Goal: Information Seeking & Learning: Learn about a topic

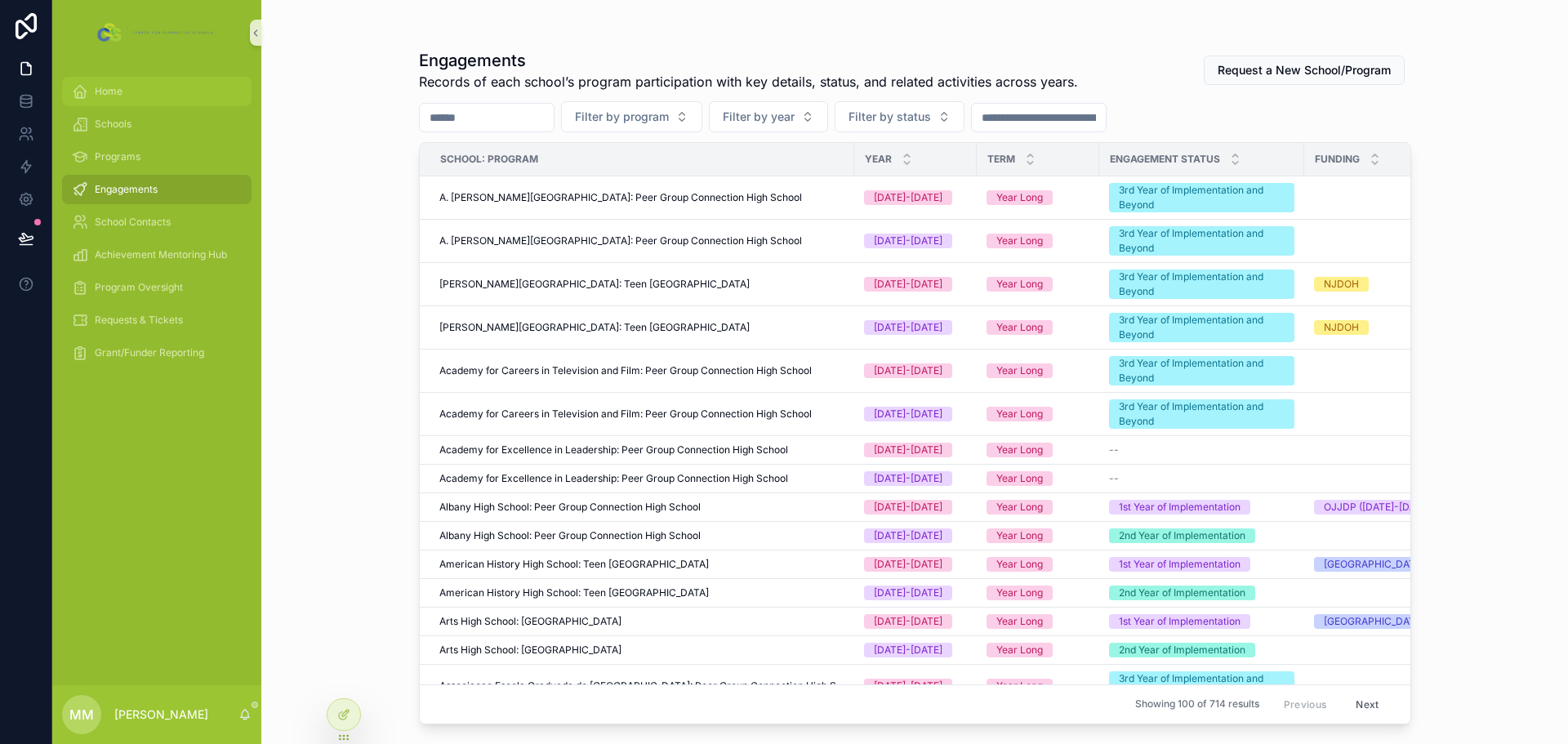
click at [126, 86] on div "Home" at bounding box center [157, 91] width 170 height 26
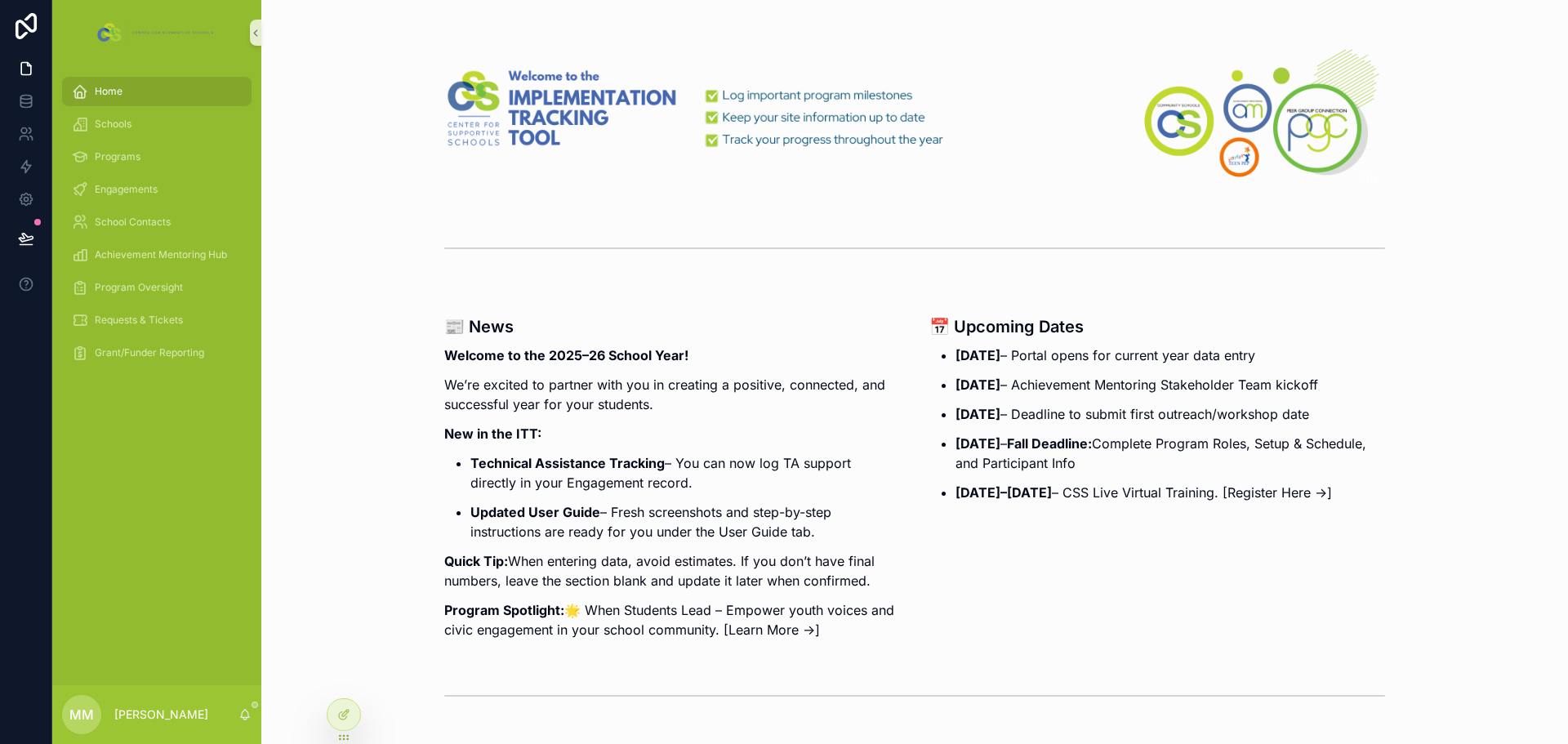
click at [121, 85] on span "Home" at bounding box center [108, 91] width 28 height 13
click at [112, 196] on div "Engagements" at bounding box center [157, 189] width 170 height 26
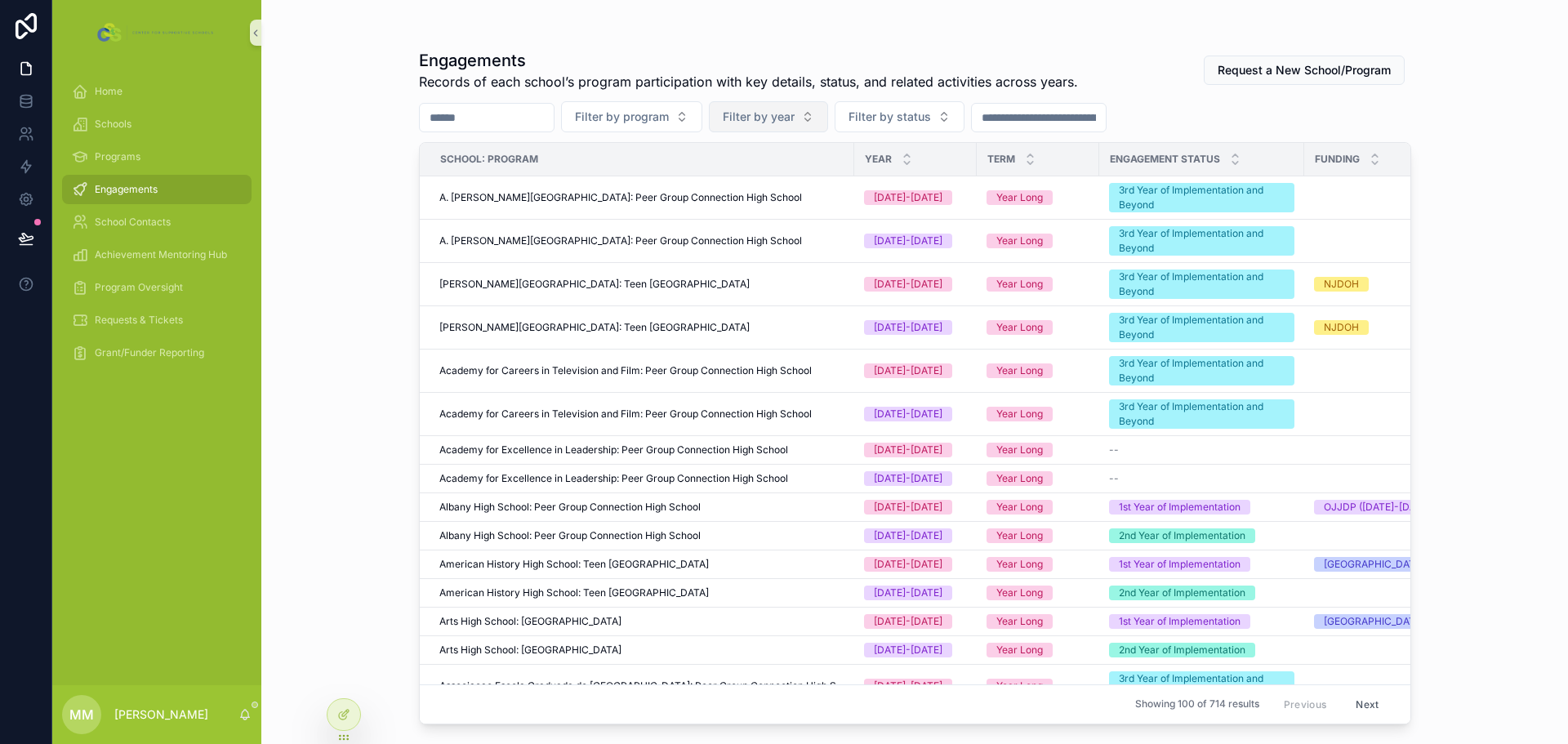
click at [794, 109] on span "Filter by year" at bounding box center [759, 116] width 72 height 16
click at [756, 207] on div "[DATE]-[DATE]" at bounding box center [808, 209] width 196 height 26
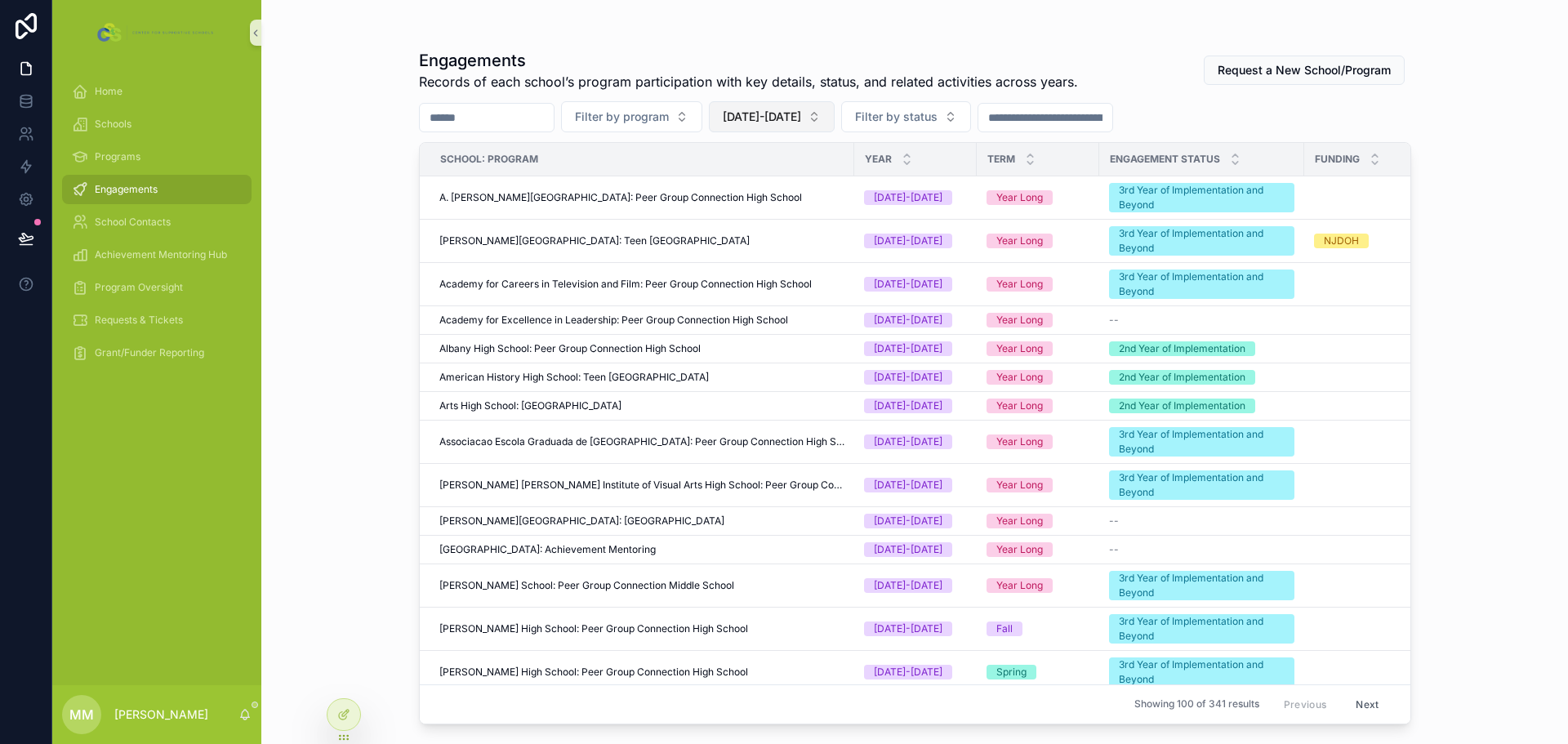
click at [830, 115] on button "[DATE]-[DATE]" at bounding box center [771, 117] width 126 height 31
click at [977, 67] on h1 "Engagements" at bounding box center [748, 60] width 659 height 23
click at [937, 124] on span "Filter by status" at bounding box center [896, 116] width 83 height 16
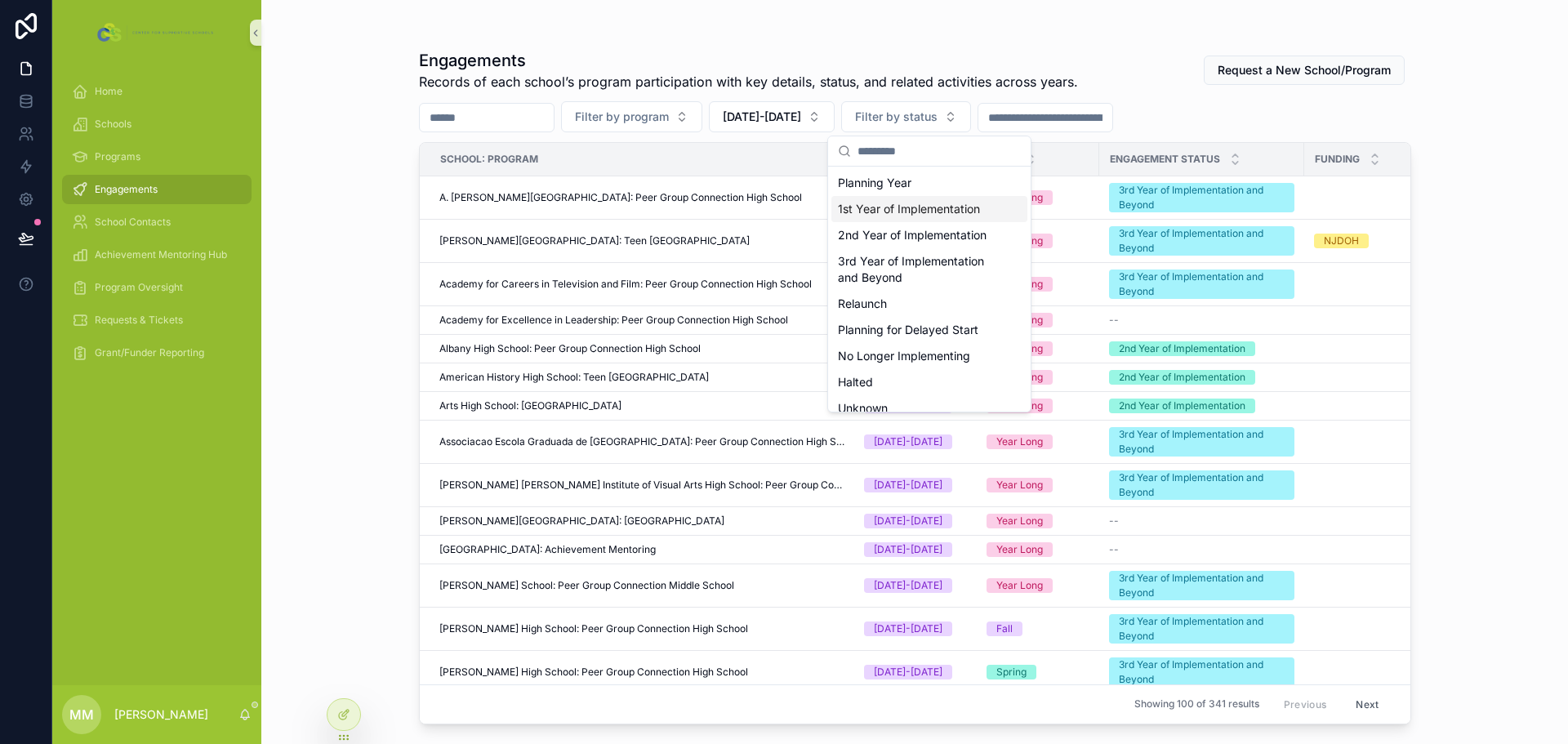
click at [899, 210] on div "1st Year of Implementation" at bounding box center [929, 209] width 196 height 26
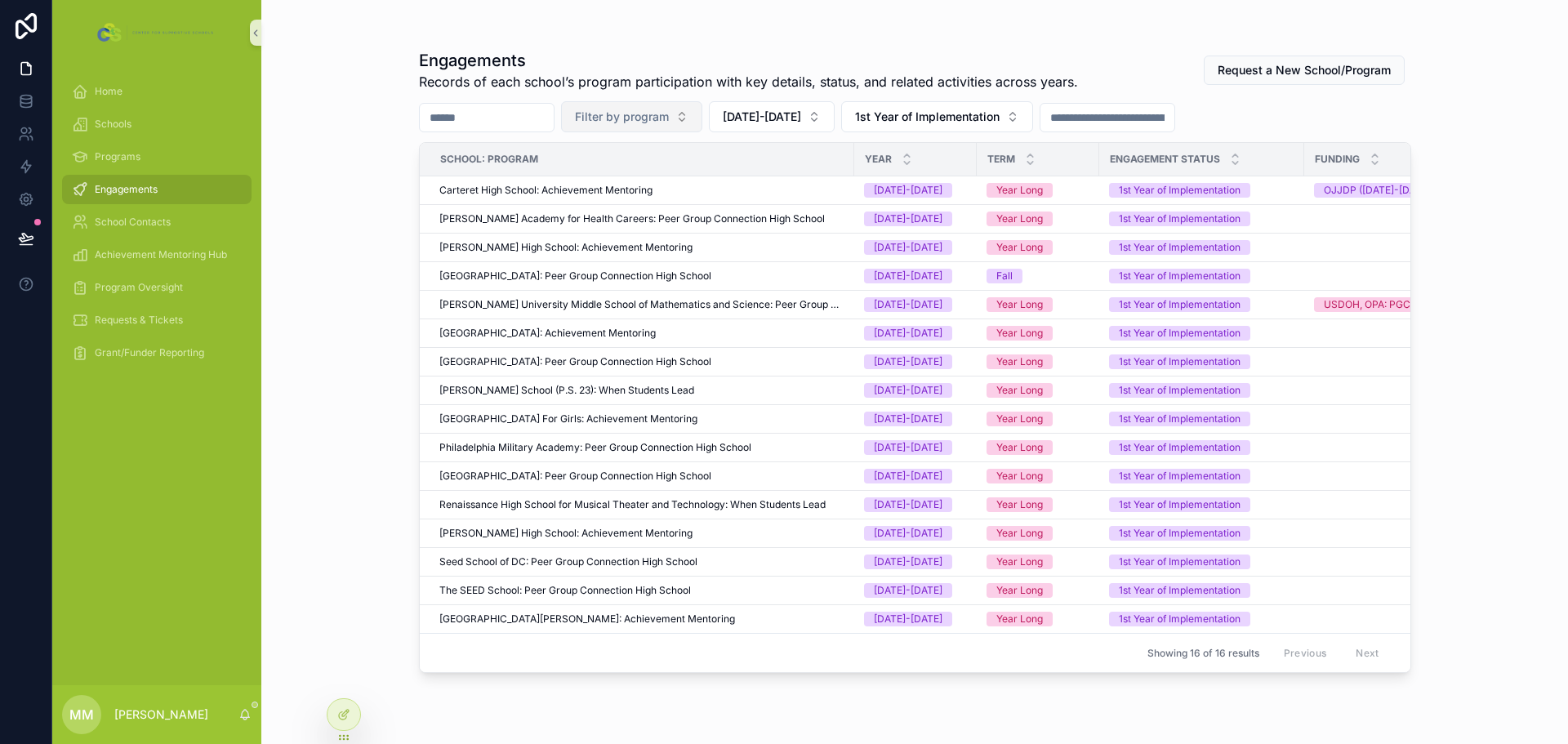
click at [662, 126] on button "Filter by program" at bounding box center [632, 117] width 141 height 31
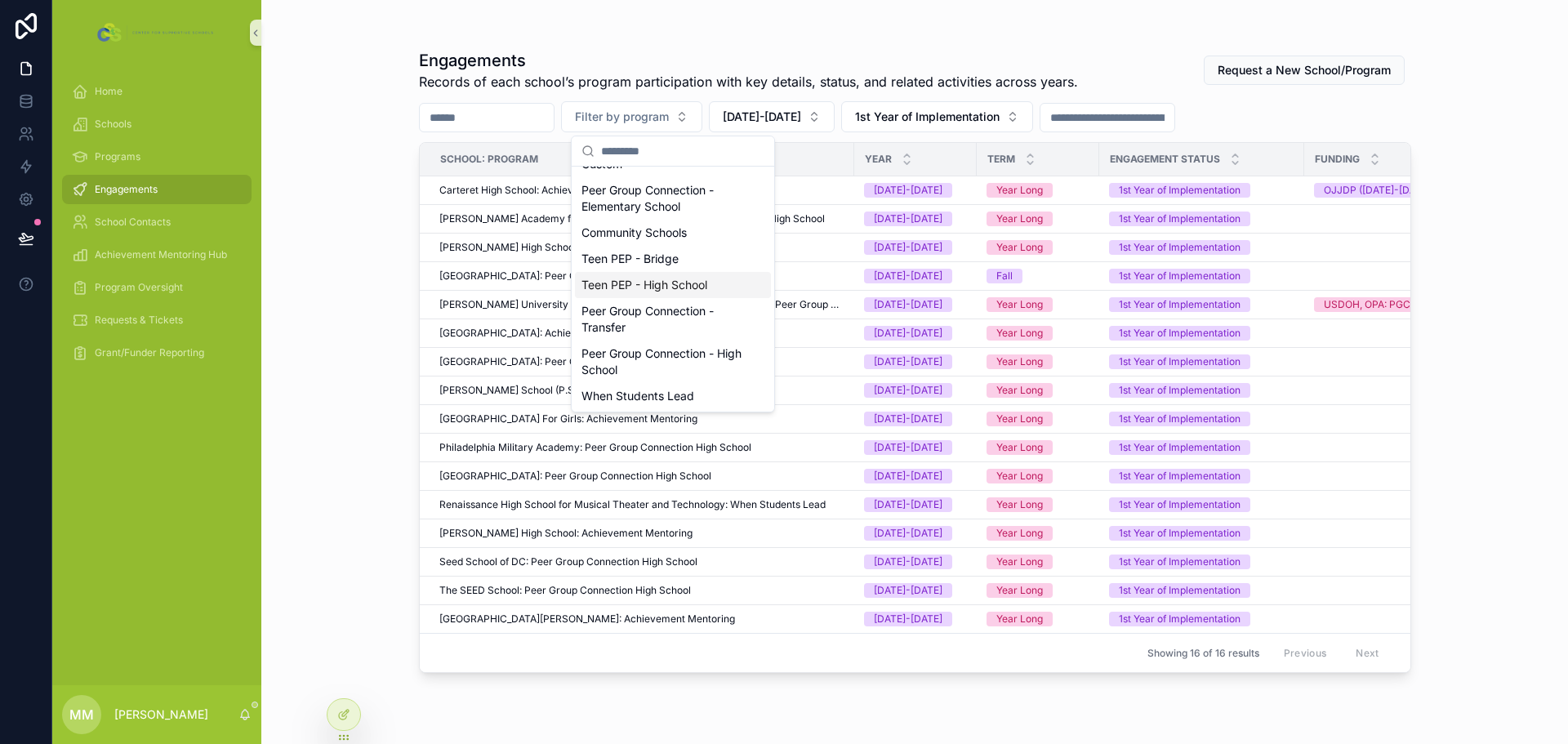
scroll to position [89, 0]
click at [659, 363] on div "Peer Group Connection - High School" at bounding box center [673, 360] width 196 height 42
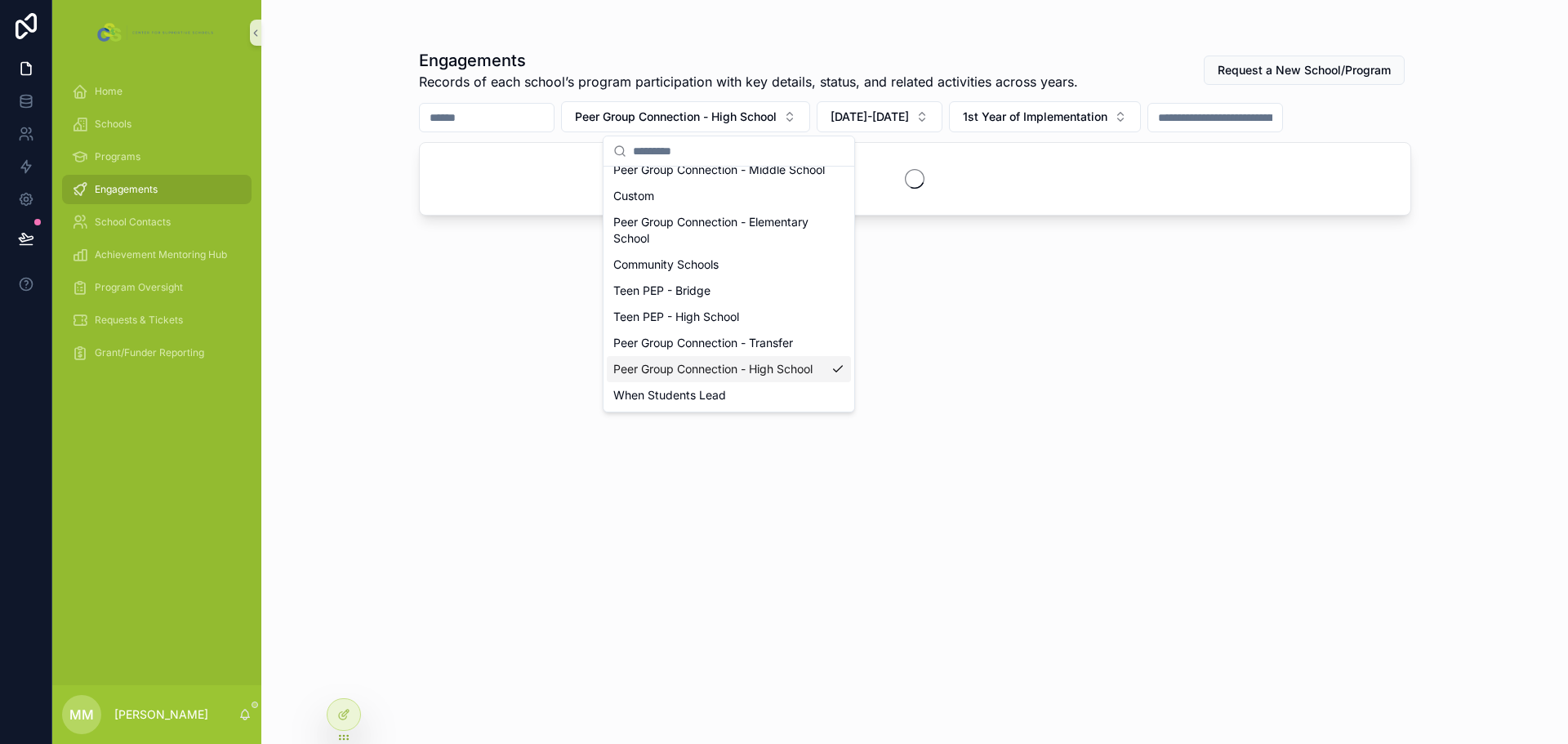
scroll to position [98, 0]
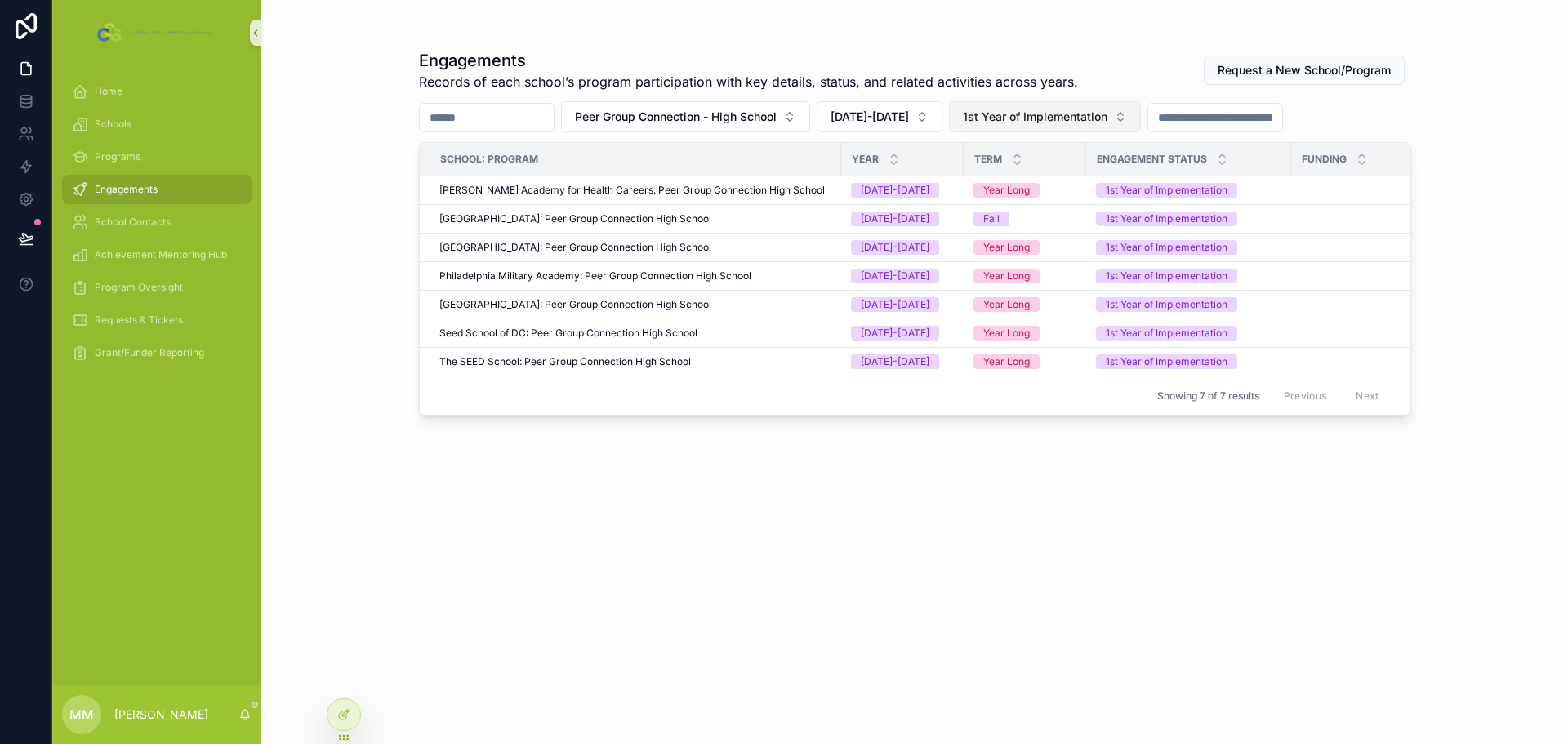
click at [1089, 115] on span "1st Year of Implementation" at bounding box center [1035, 116] width 144 height 16
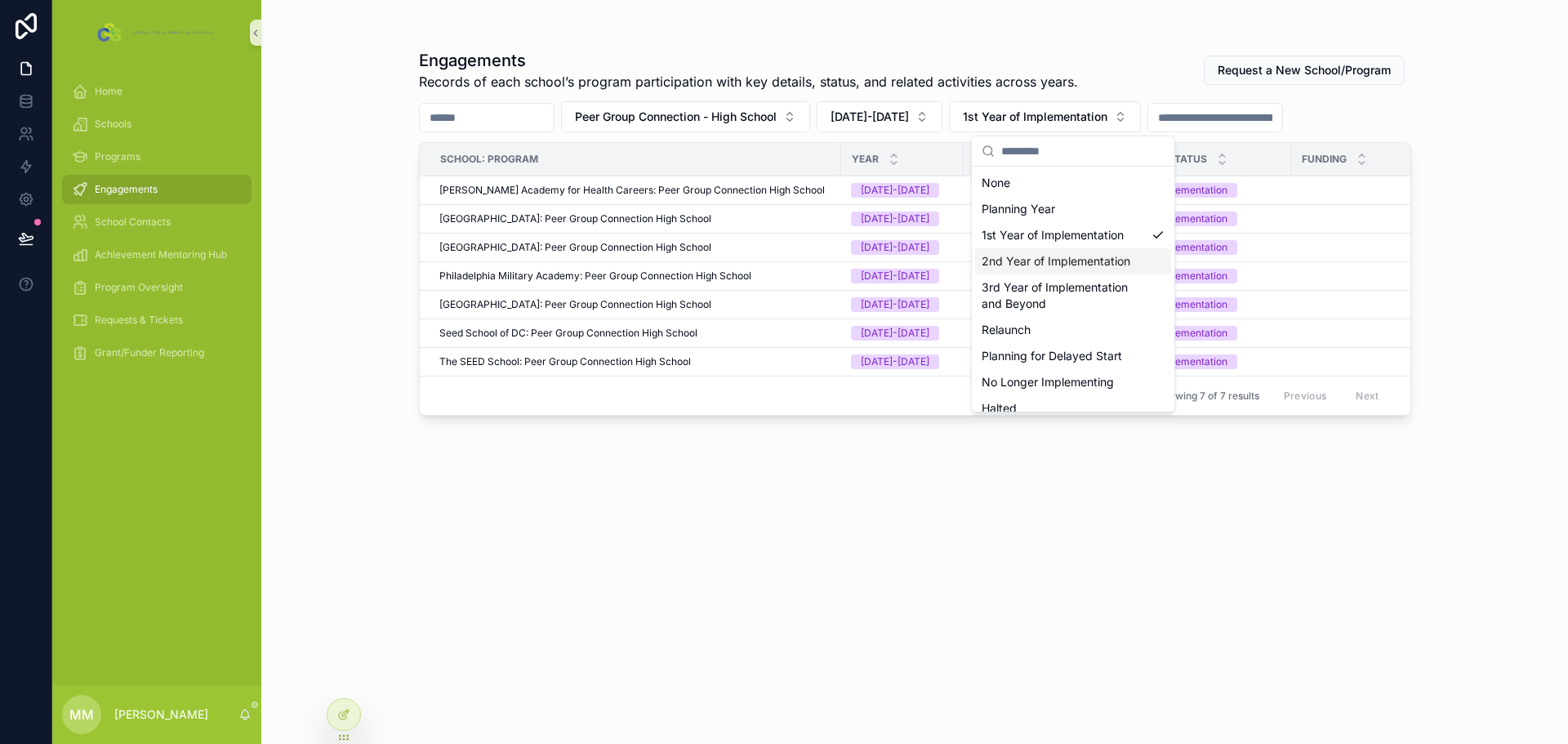
click at [1035, 269] on div "2nd Year of Implementation" at bounding box center [1073, 261] width 196 height 26
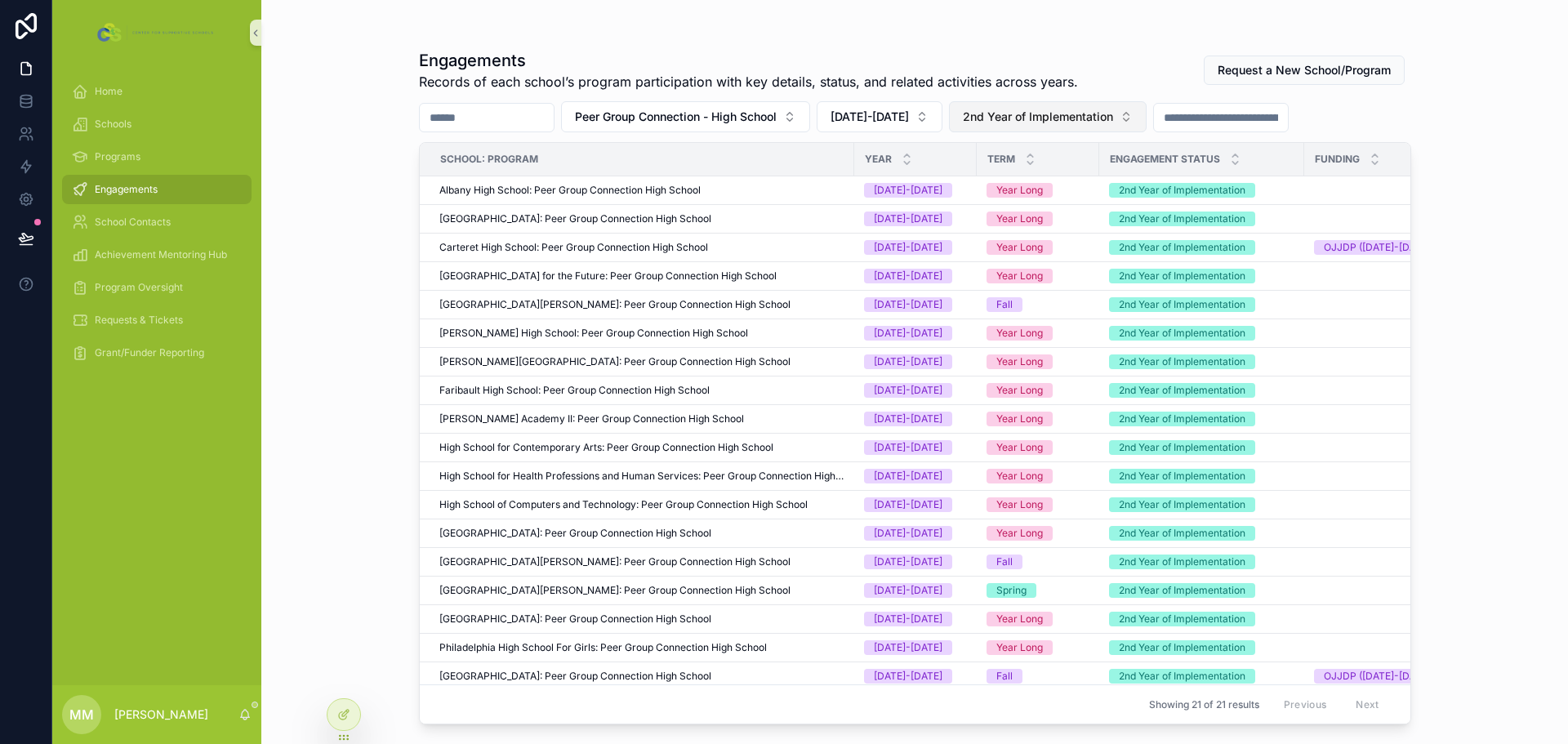
click at [1070, 111] on span "2nd Year of Implementation" at bounding box center [1038, 116] width 150 height 16
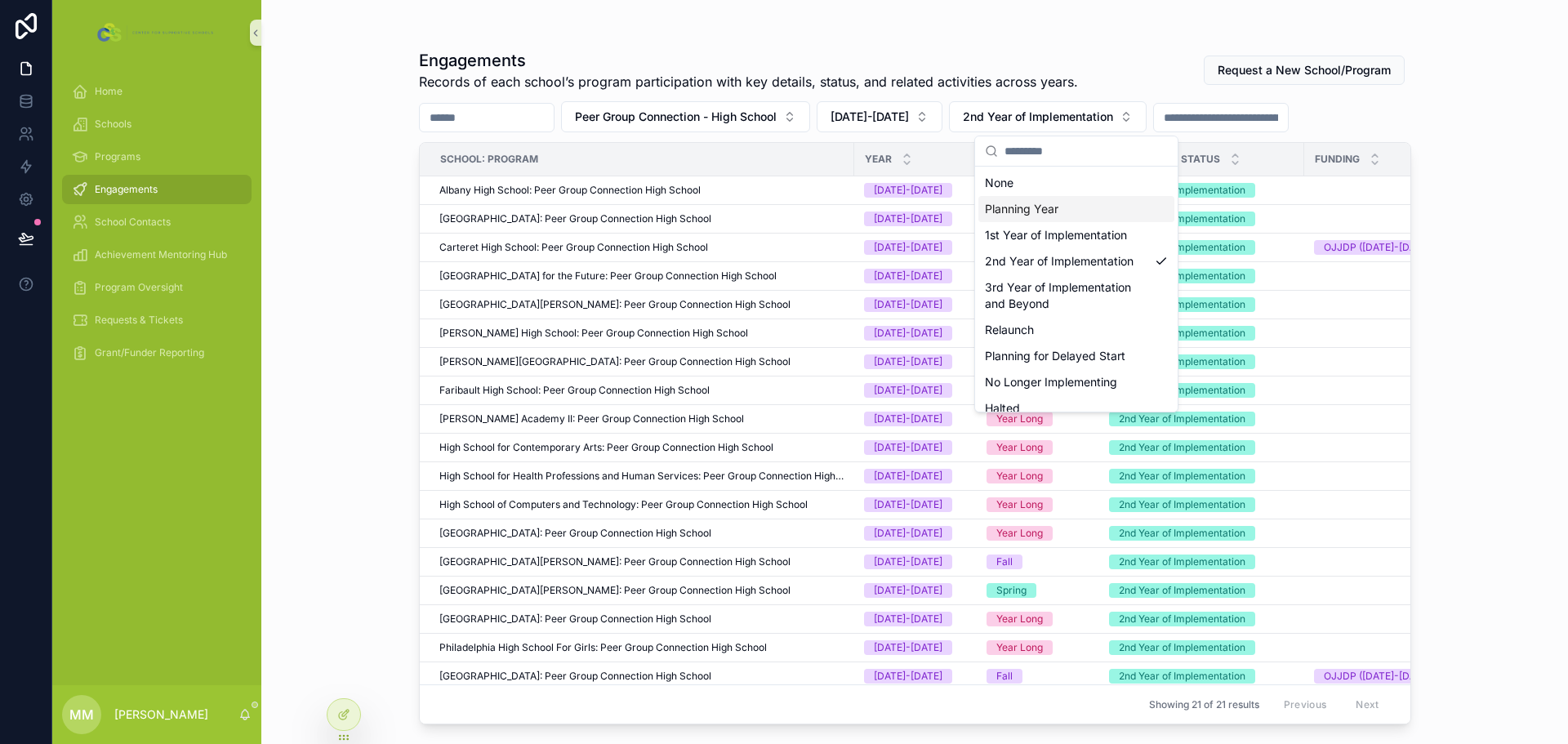
click at [1026, 213] on div "Planning Year" at bounding box center [1076, 209] width 196 height 26
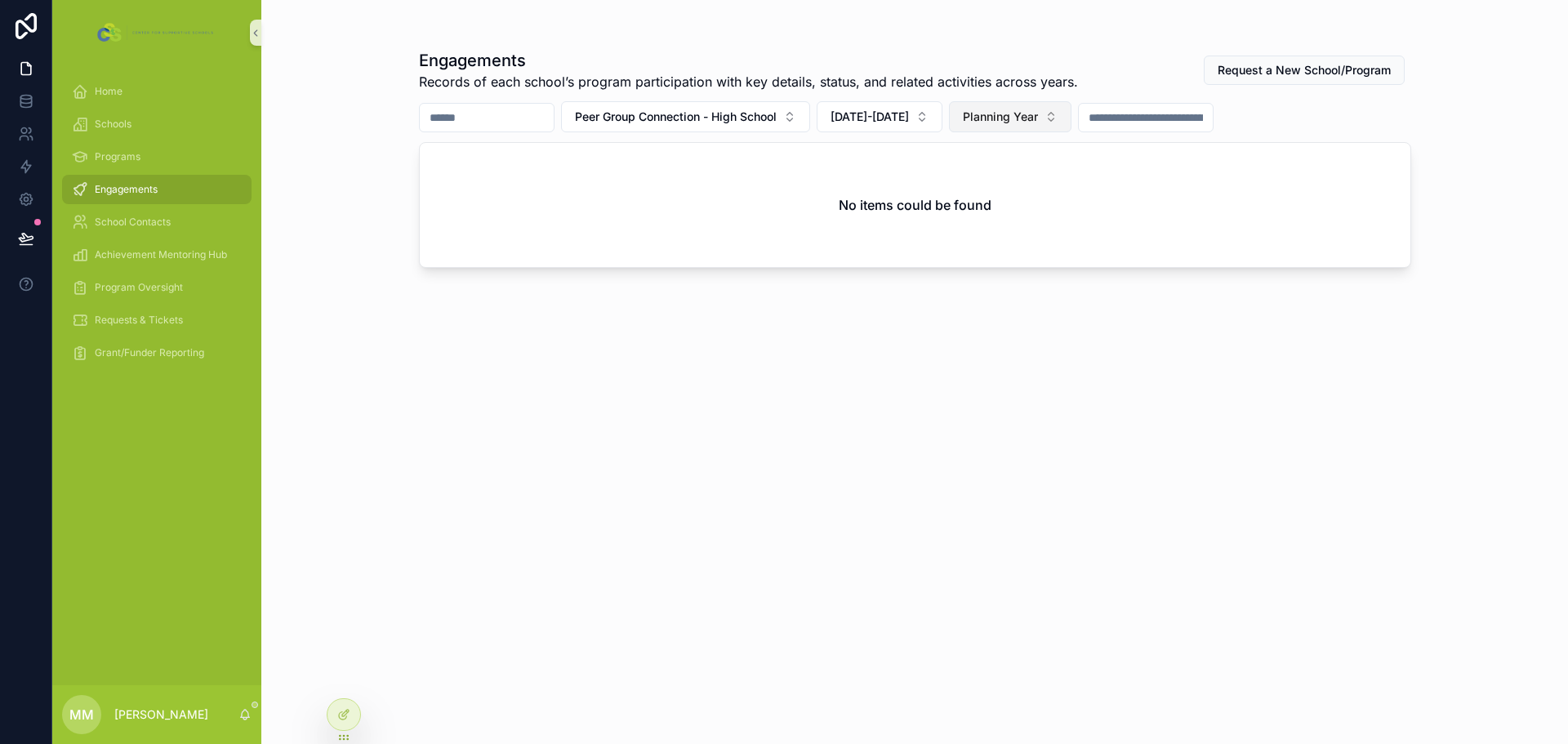
click at [1065, 108] on button "Planning Year" at bounding box center [1010, 117] width 122 height 31
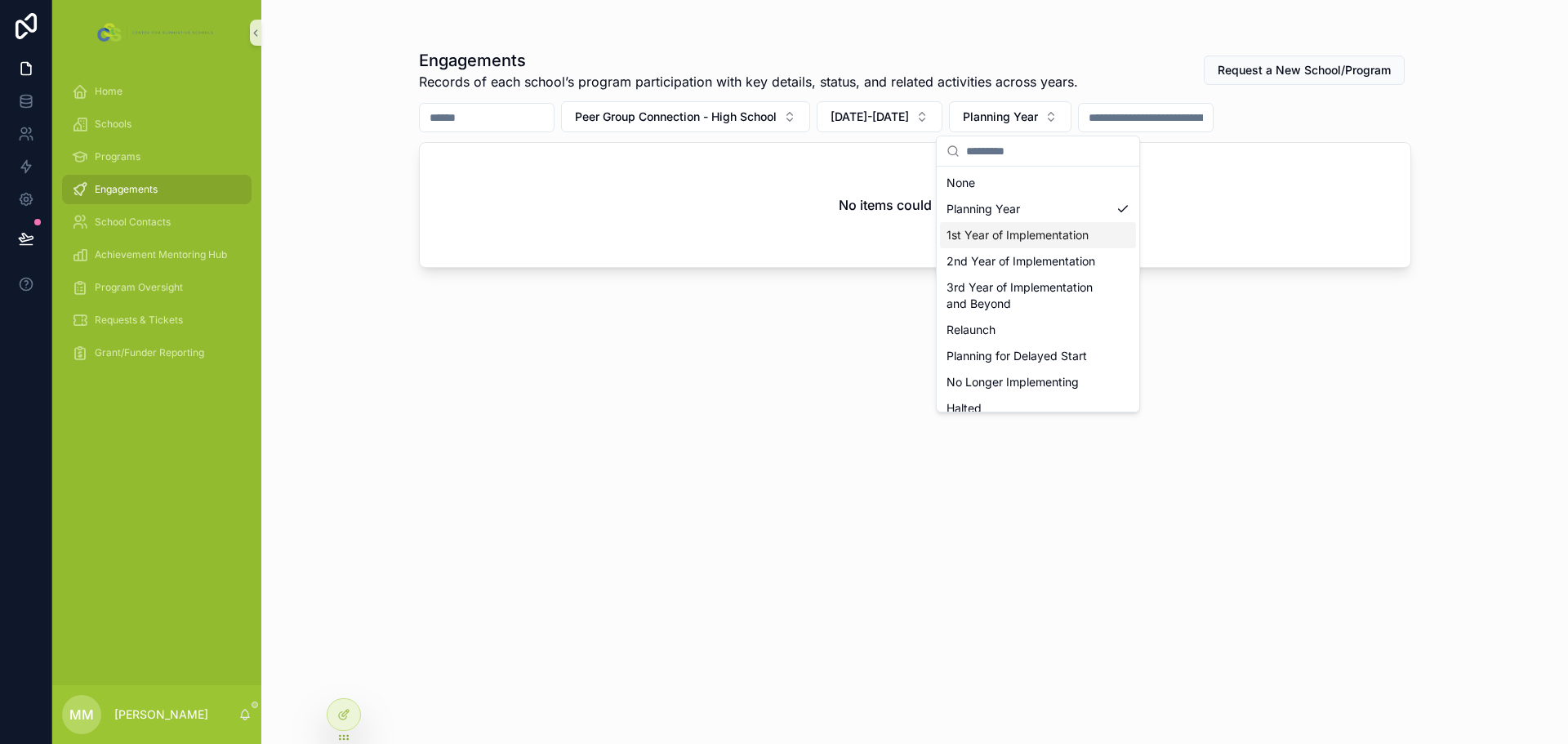
click at [1061, 243] on div "1st Year of Implementation" at bounding box center [1038, 235] width 196 height 26
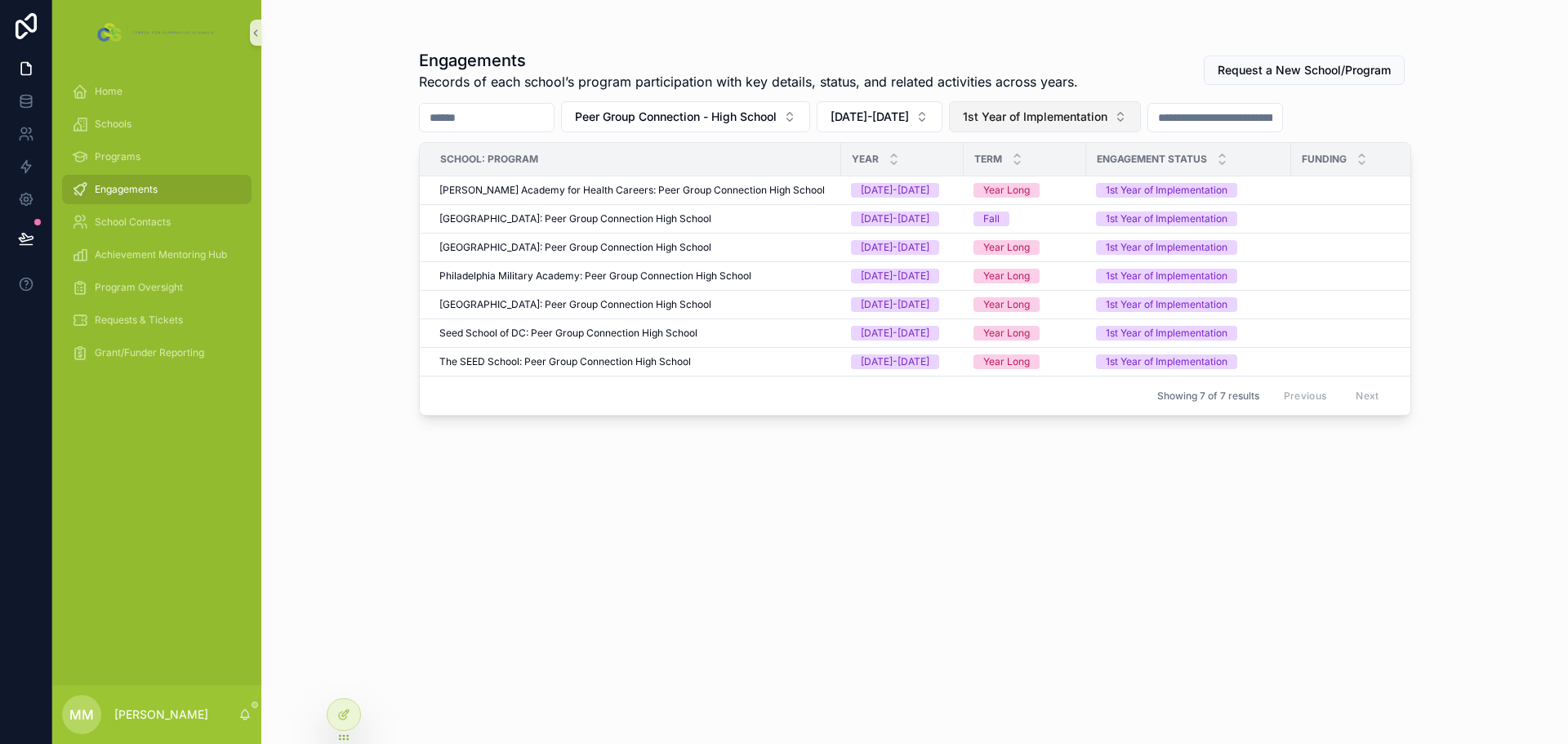
click at [1050, 122] on span "1st Year of Implementation" at bounding box center [1035, 116] width 144 height 16
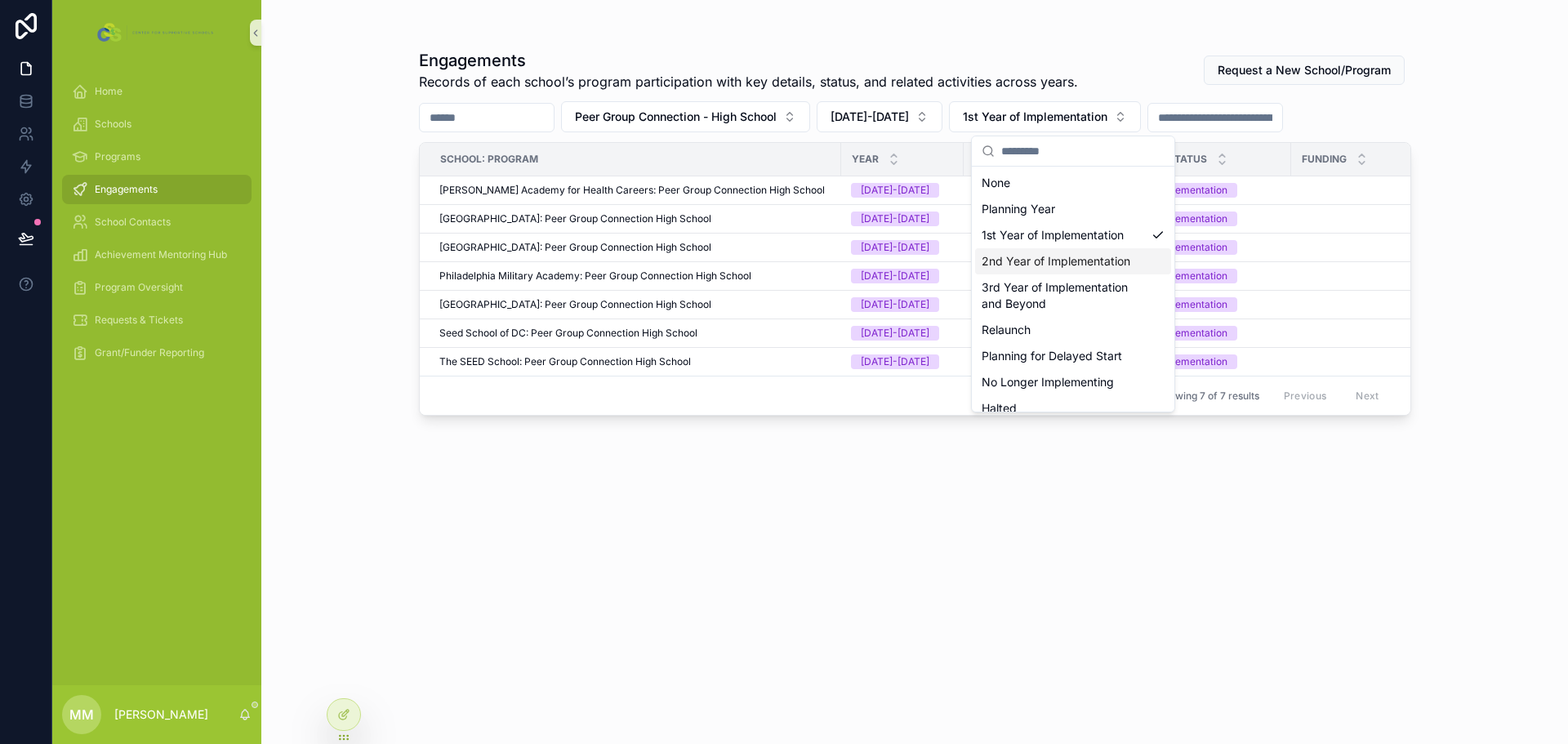
click at [1046, 257] on div "2nd Year of Implementation" at bounding box center [1073, 261] width 196 height 26
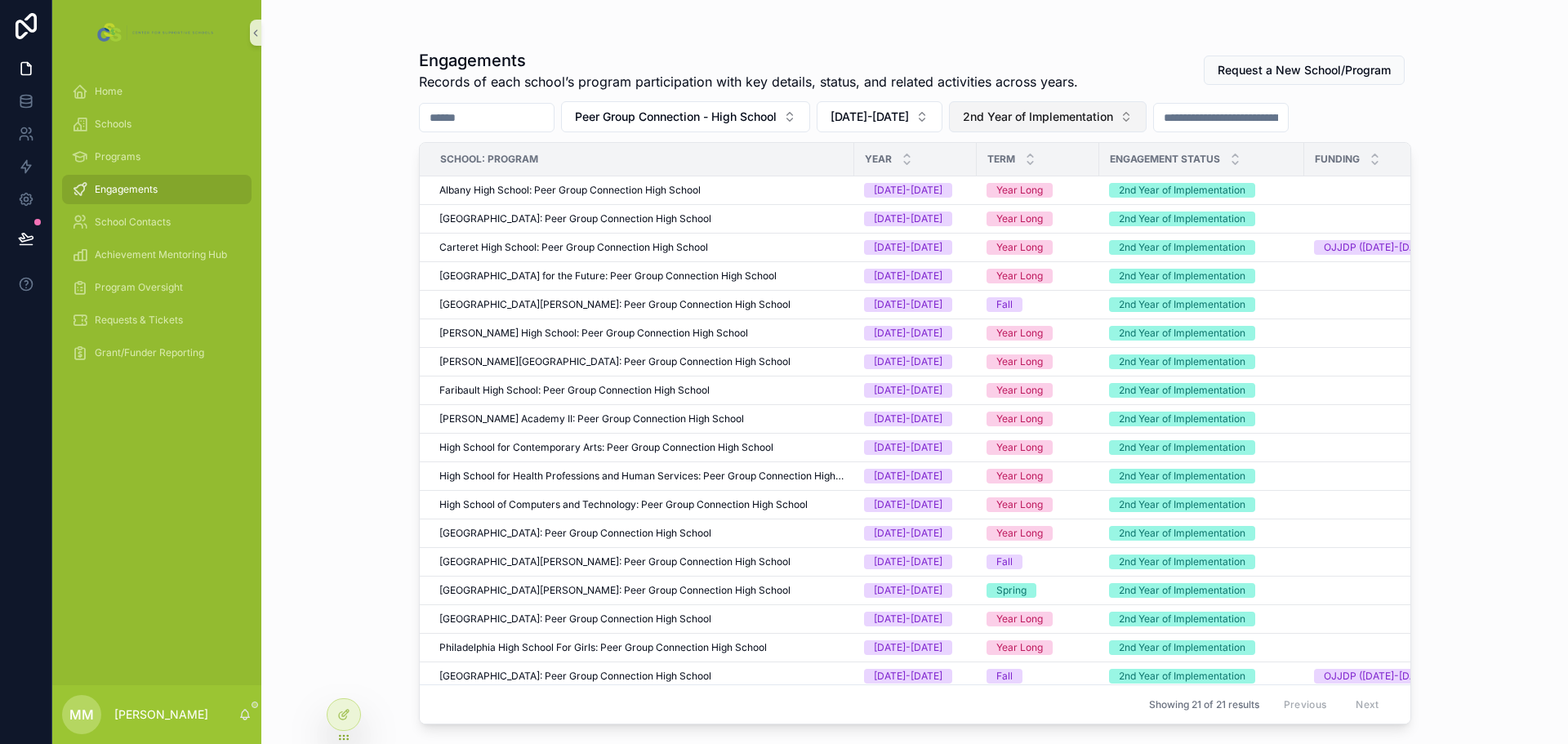
click at [1012, 116] on span "2nd Year of Implementation" at bounding box center [1038, 116] width 150 height 16
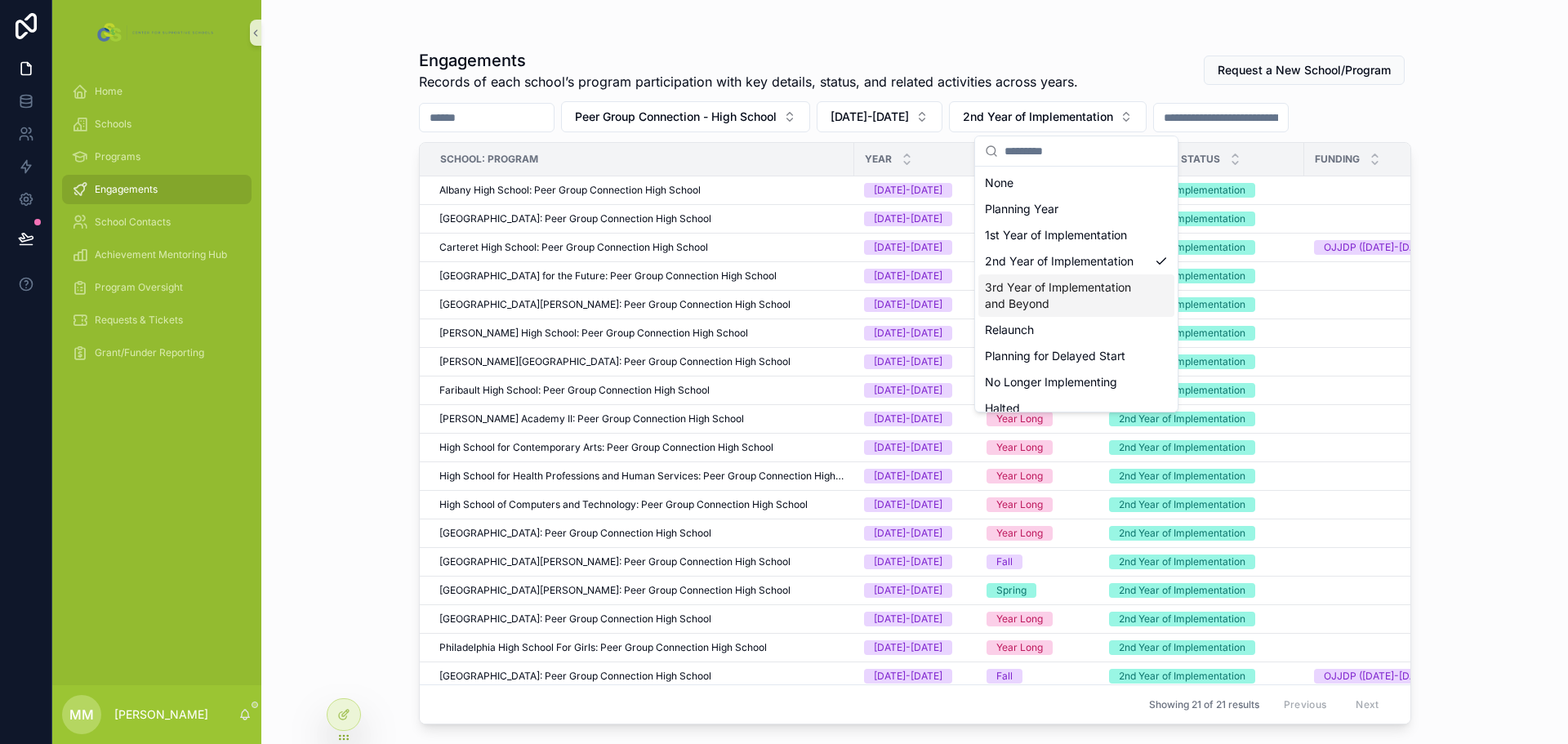
click at [1028, 281] on div "3rd Year of Implementation and Beyond" at bounding box center [1076, 295] width 196 height 42
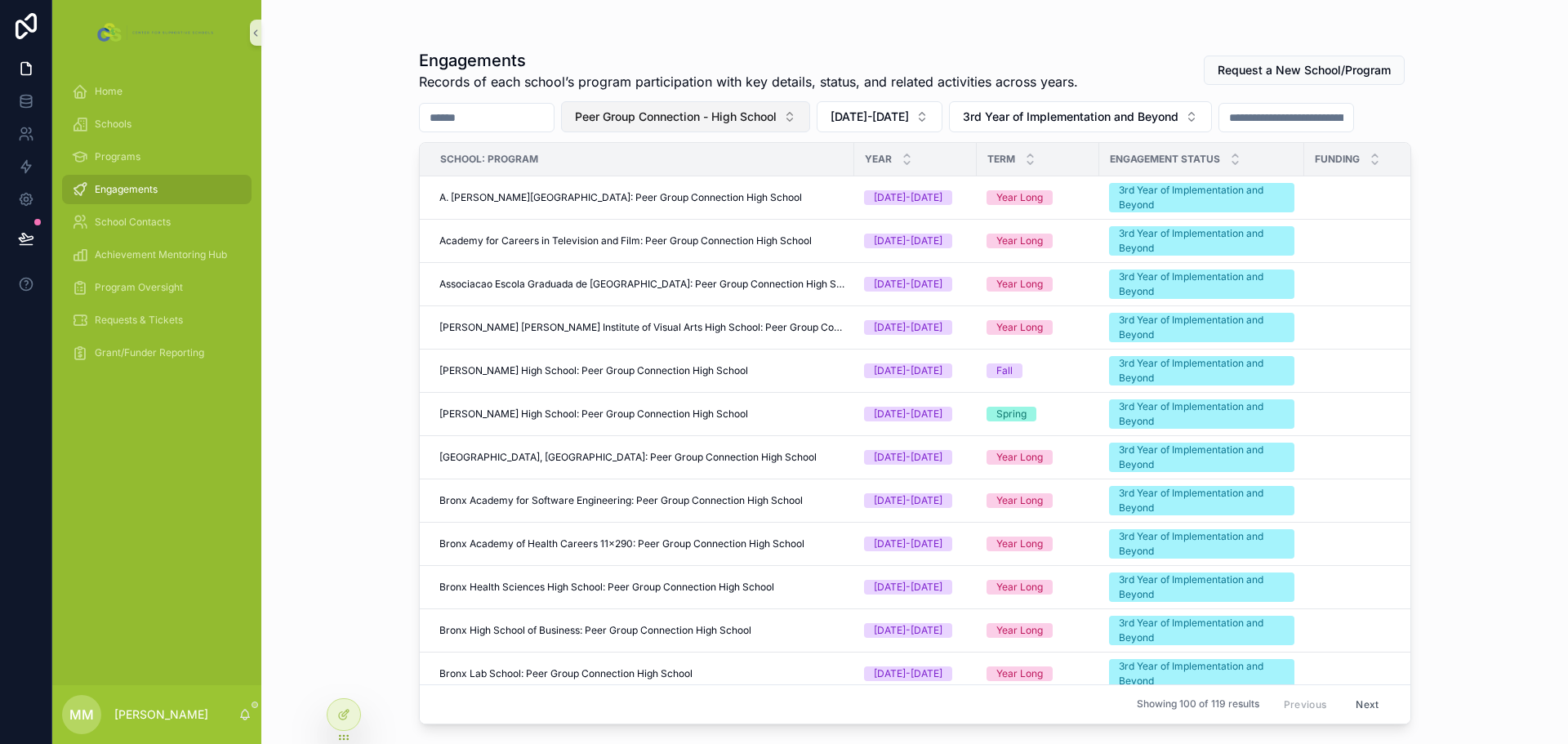
click at [810, 108] on button "Peer Group Connection - High School" at bounding box center [686, 117] width 249 height 31
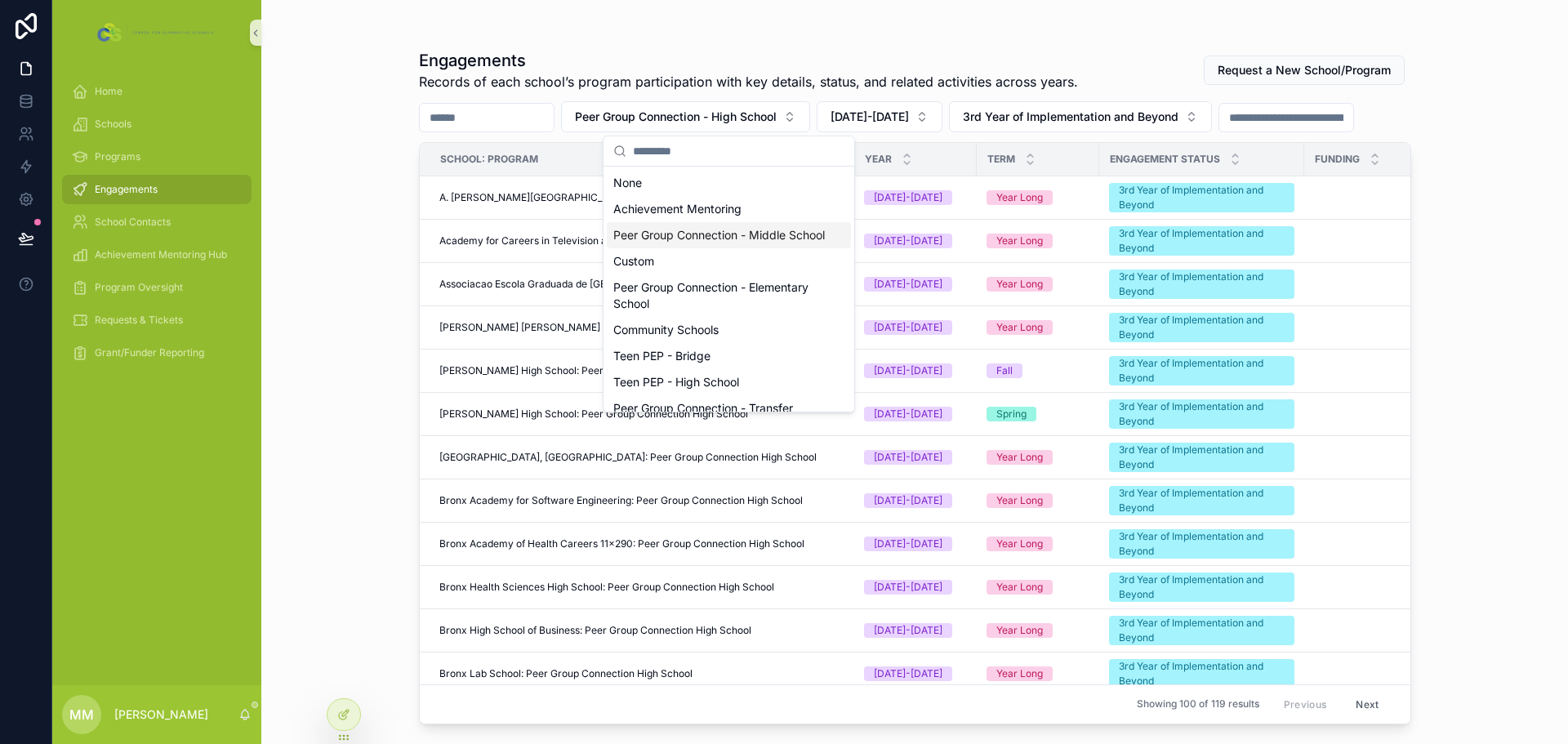
click at [750, 243] on div "Peer Group Connection - Middle School" at bounding box center [729, 235] width 244 height 26
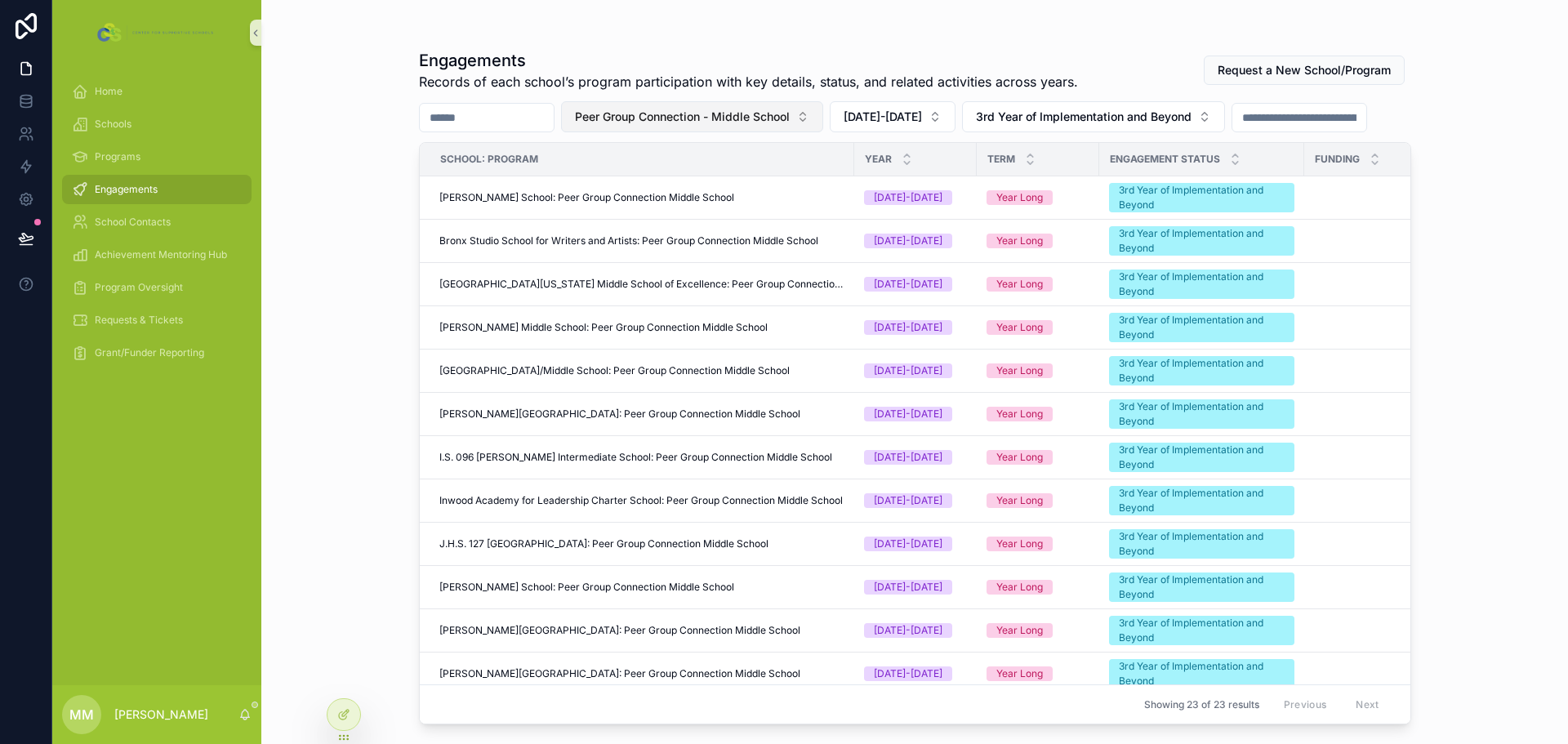
click at [753, 121] on span "Peer Group Connection - Middle School" at bounding box center [683, 116] width 215 height 16
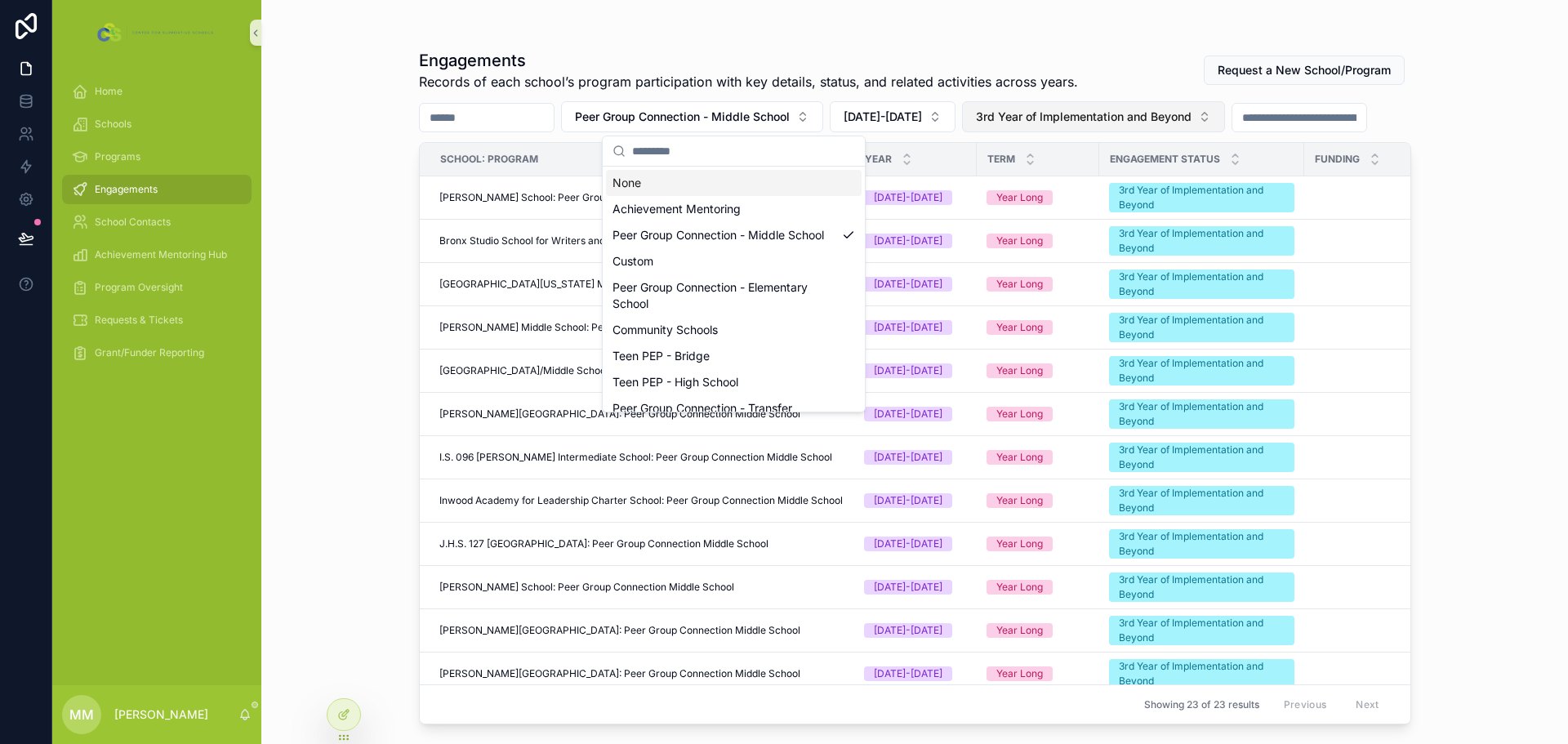
click at [1110, 108] on span "3rd Year of Implementation and Beyond" at bounding box center [1083, 116] width 216 height 16
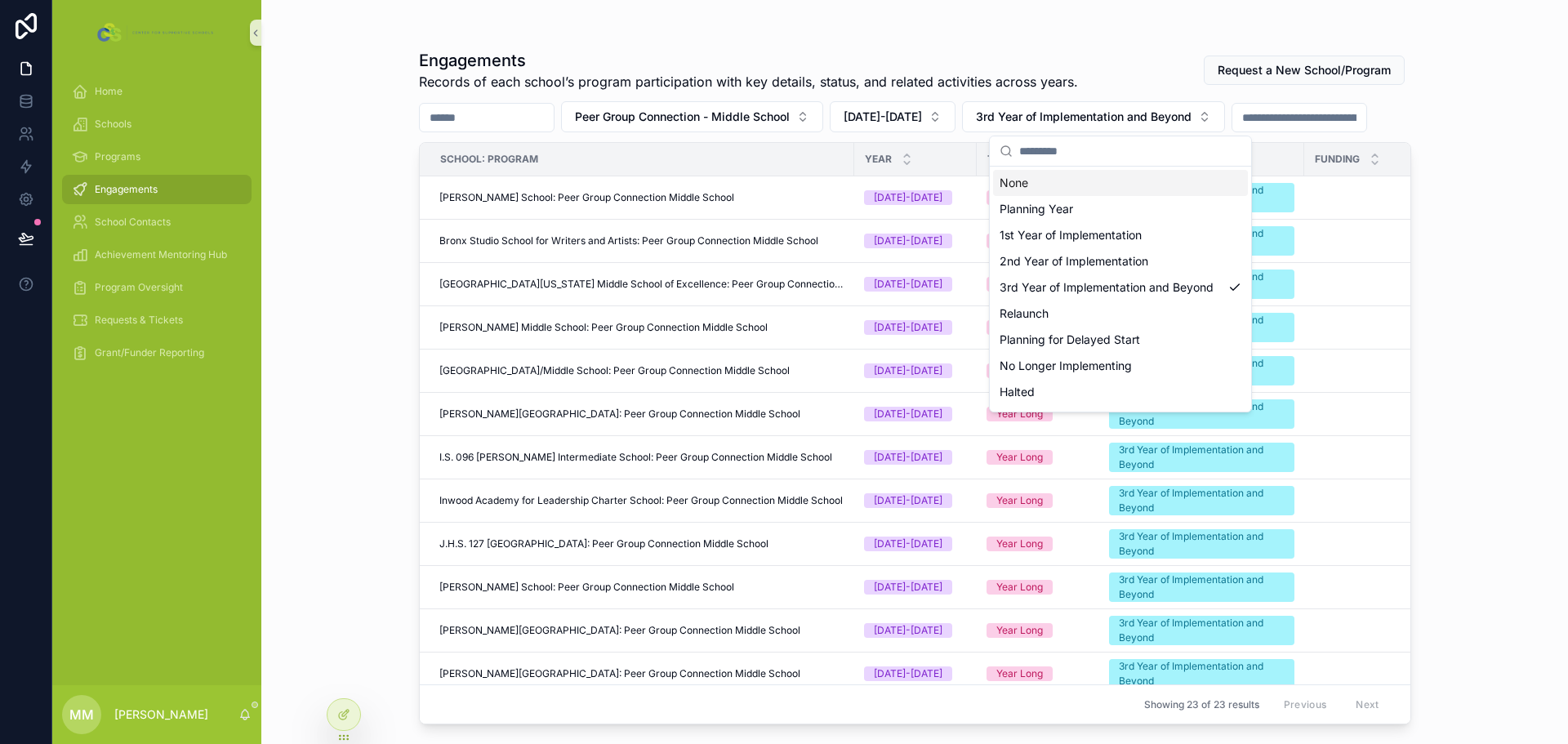
click at [1084, 187] on div "None" at bounding box center [1120, 183] width 254 height 26
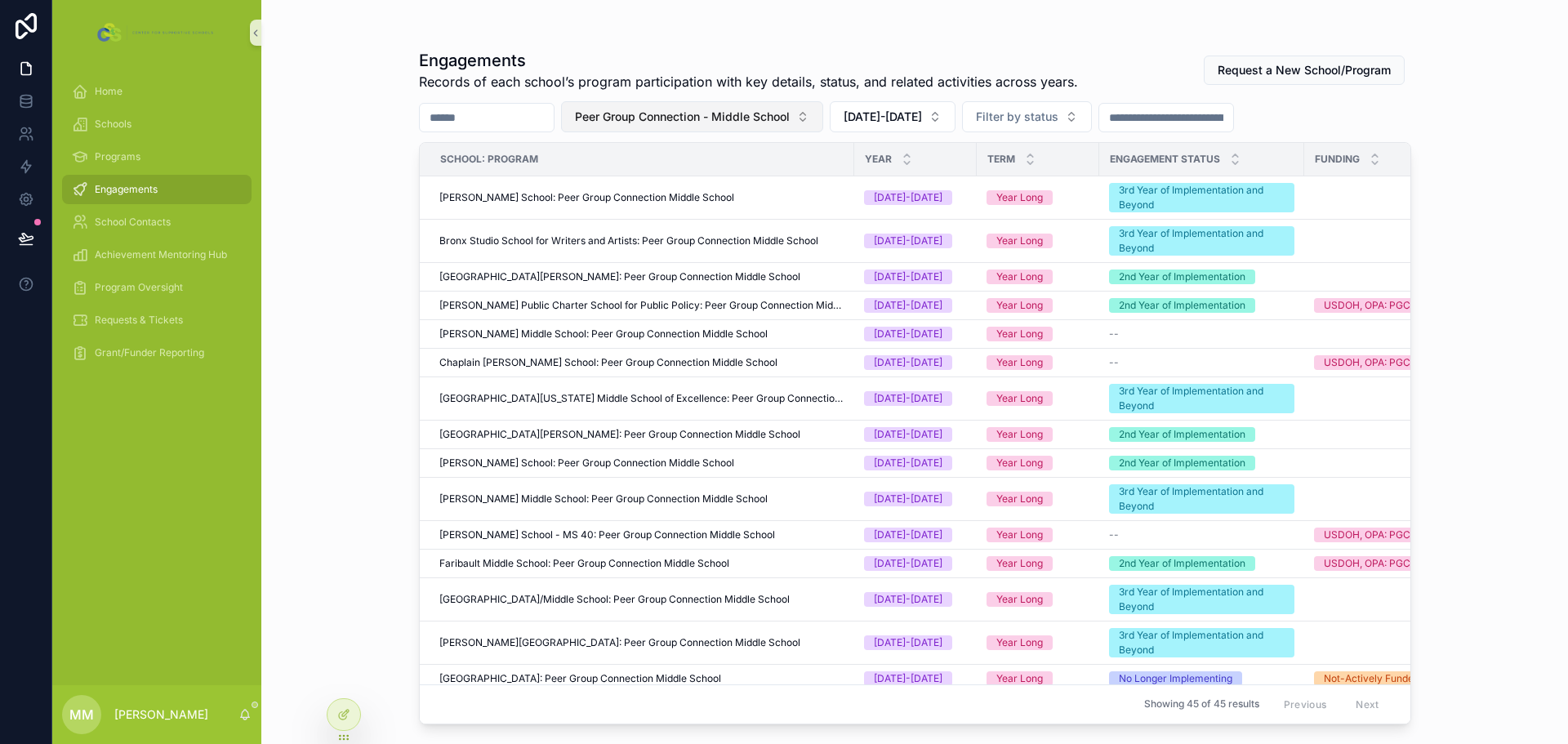
click at [823, 114] on button "Peer Group Connection - Middle School" at bounding box center [692, 117] width 262 height 31
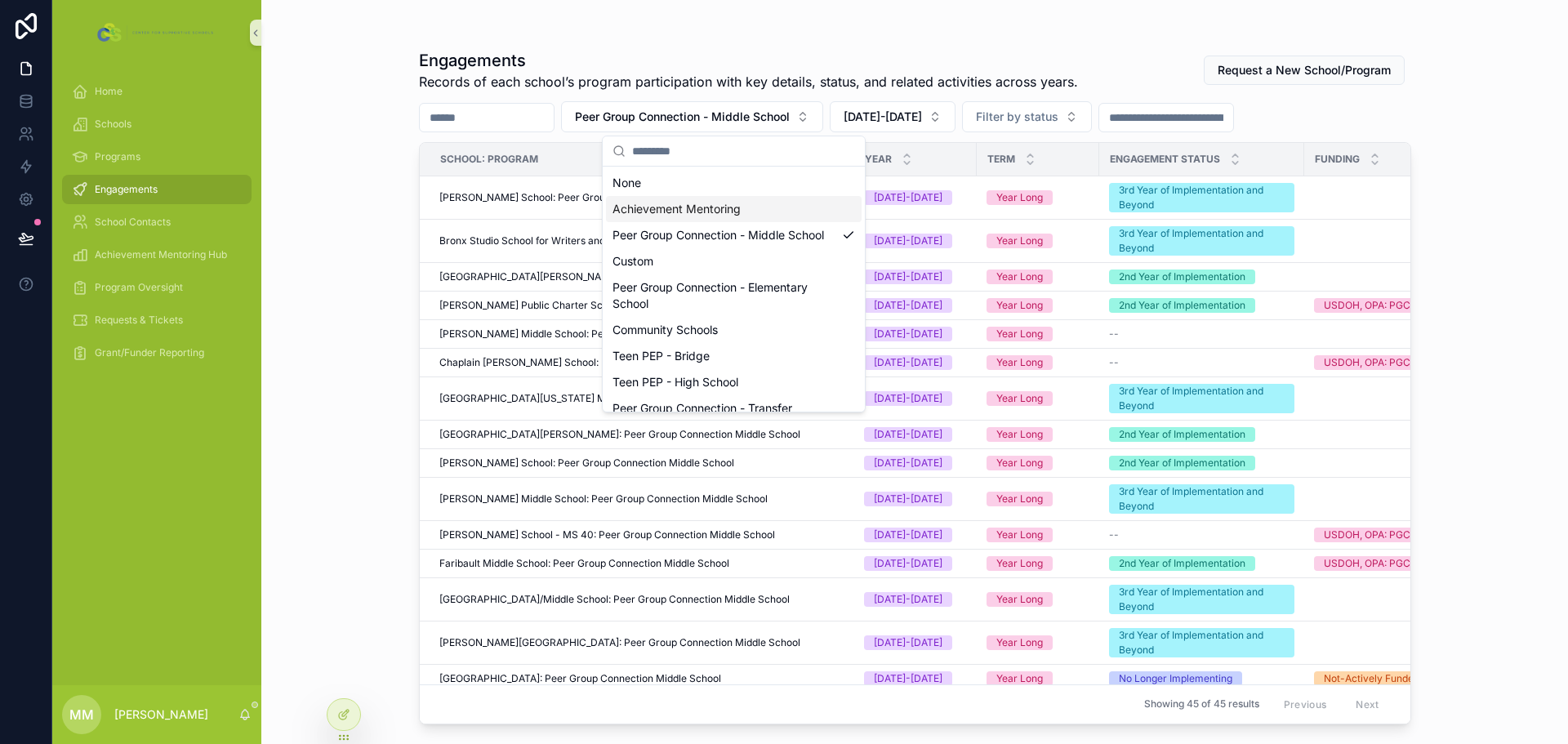
click at [754, 214] on div "Achievement Mentoring" at bounding box center [733, 209] width 255 height 26
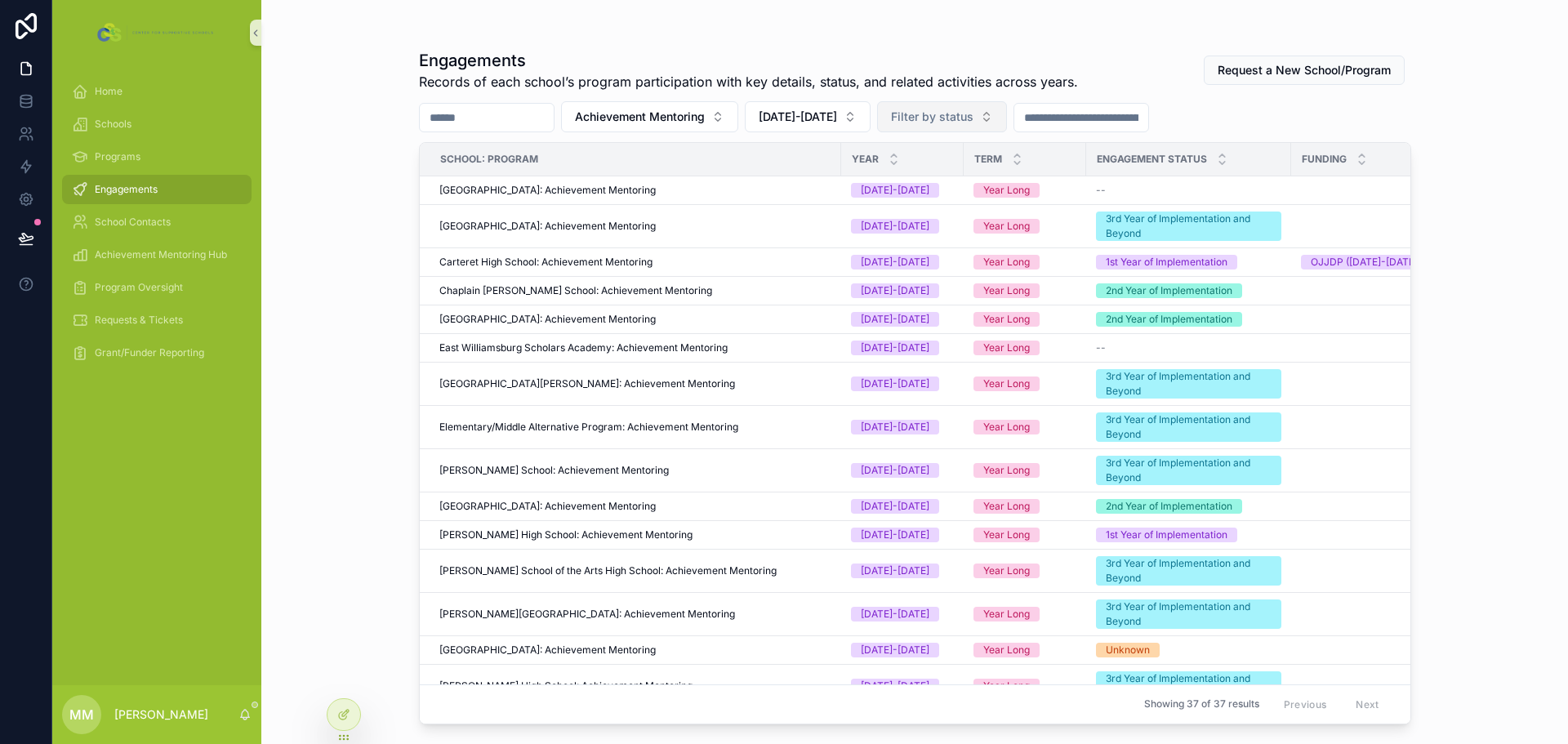
click at [1007, 114] on button "Filter by status" at bounding box center [941, 117] width 130 height 31
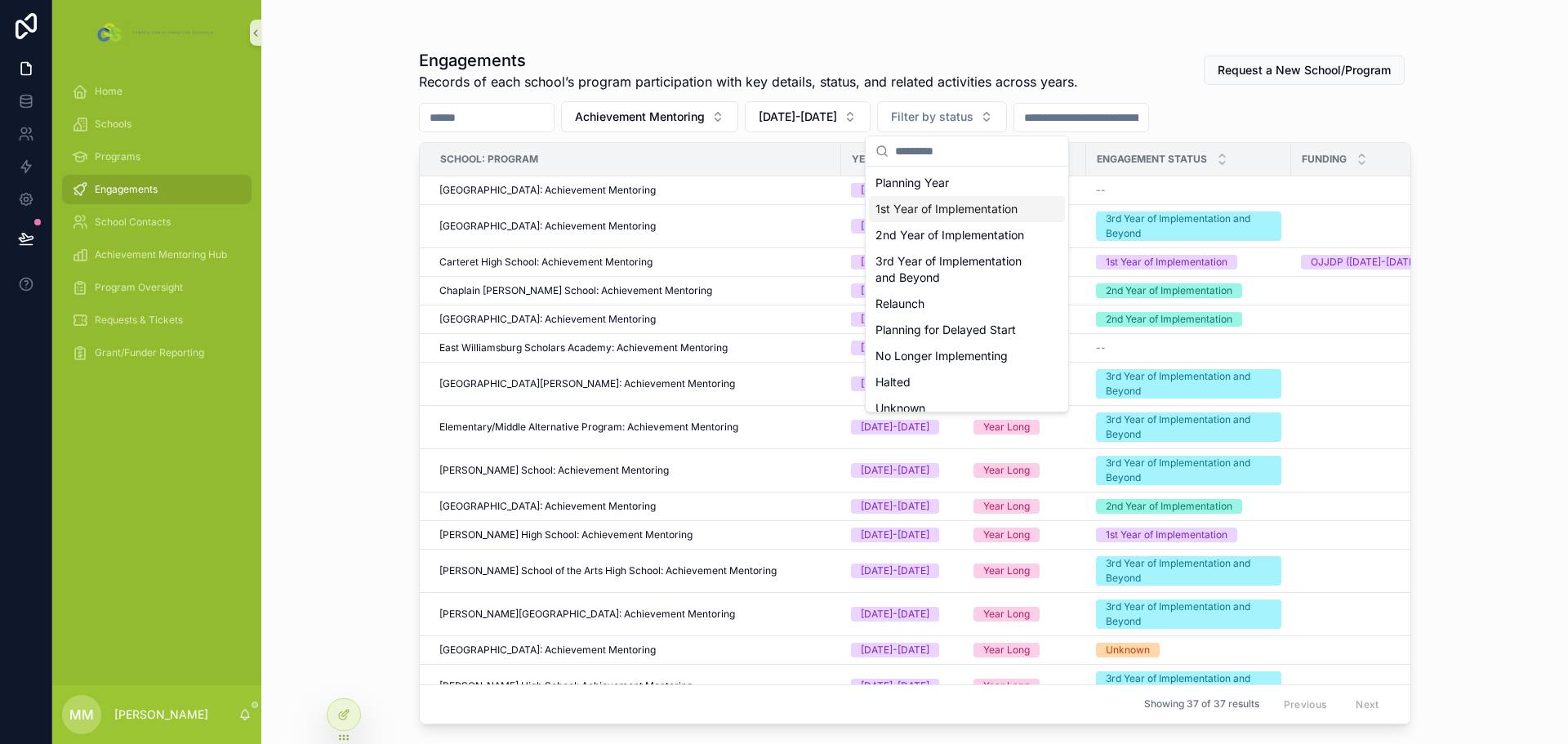
click at [981, 215] on div "1st Year of Implementation" at bounding box center [967, 209] width 196 height 26
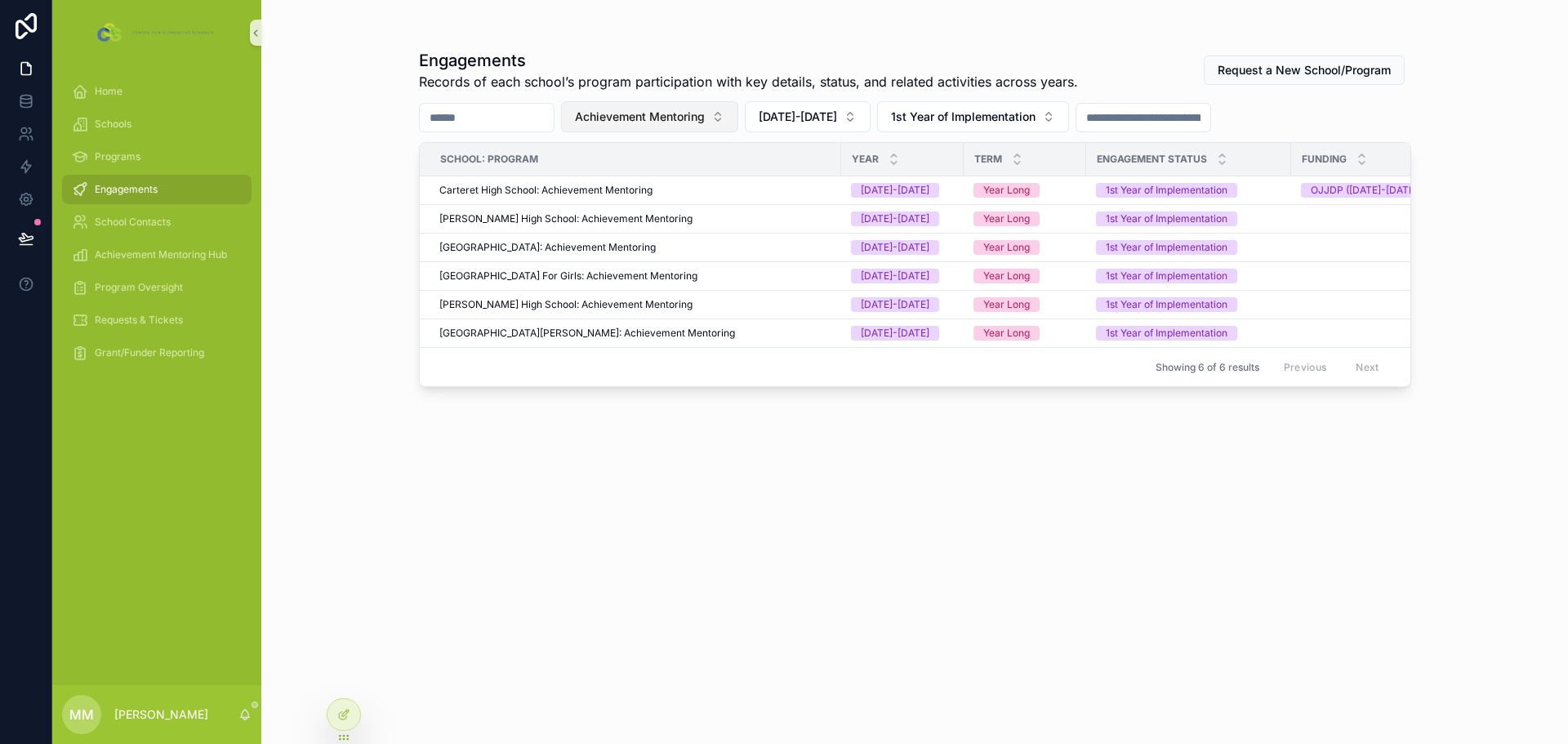
click at [705, 110] on span "Achievement Mentoring" at bounding box center [640, 116] width 130 height 16
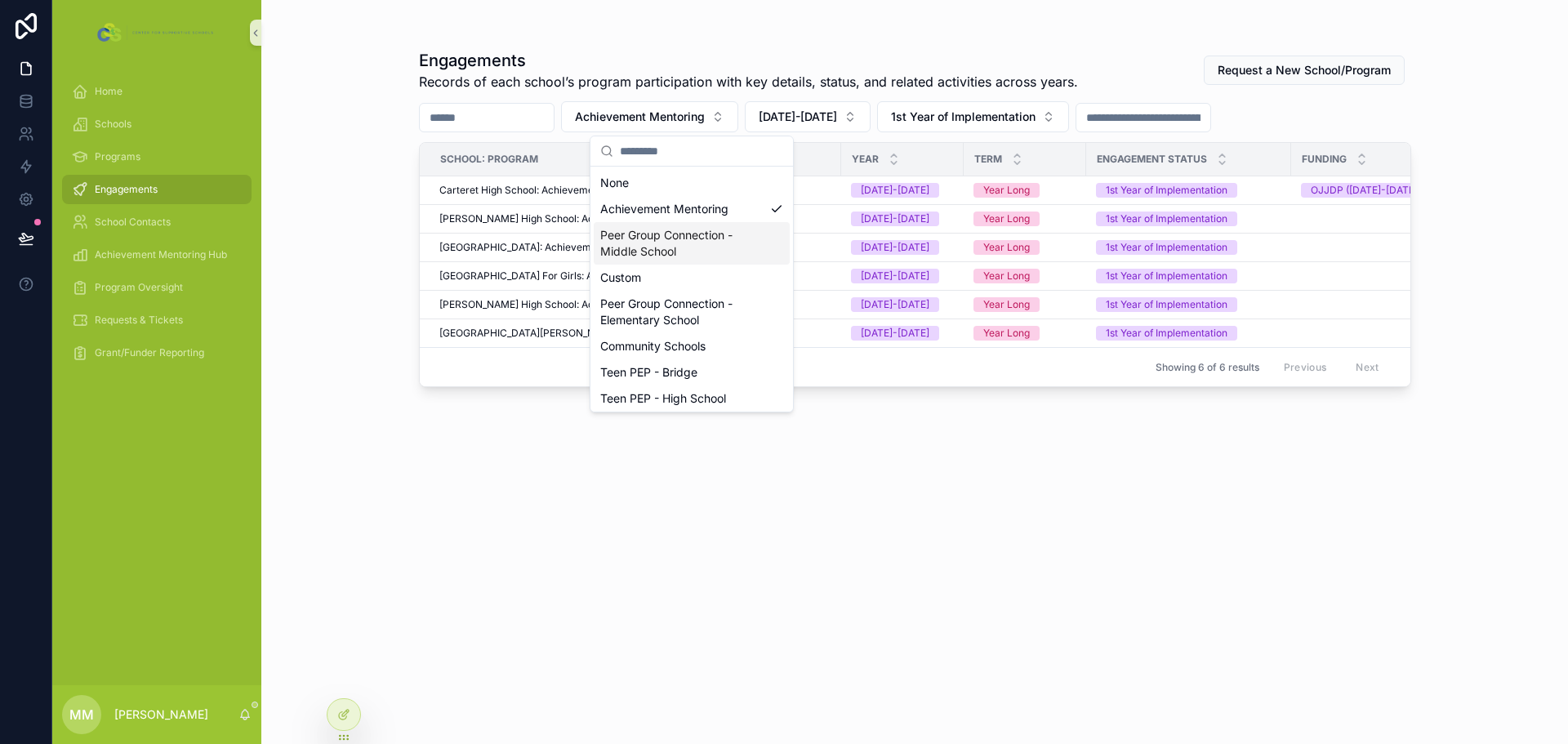
click at [708, 250] on div "Peer Group Connection - Middle School" at bounding box center [692, 243] width 196 height 42
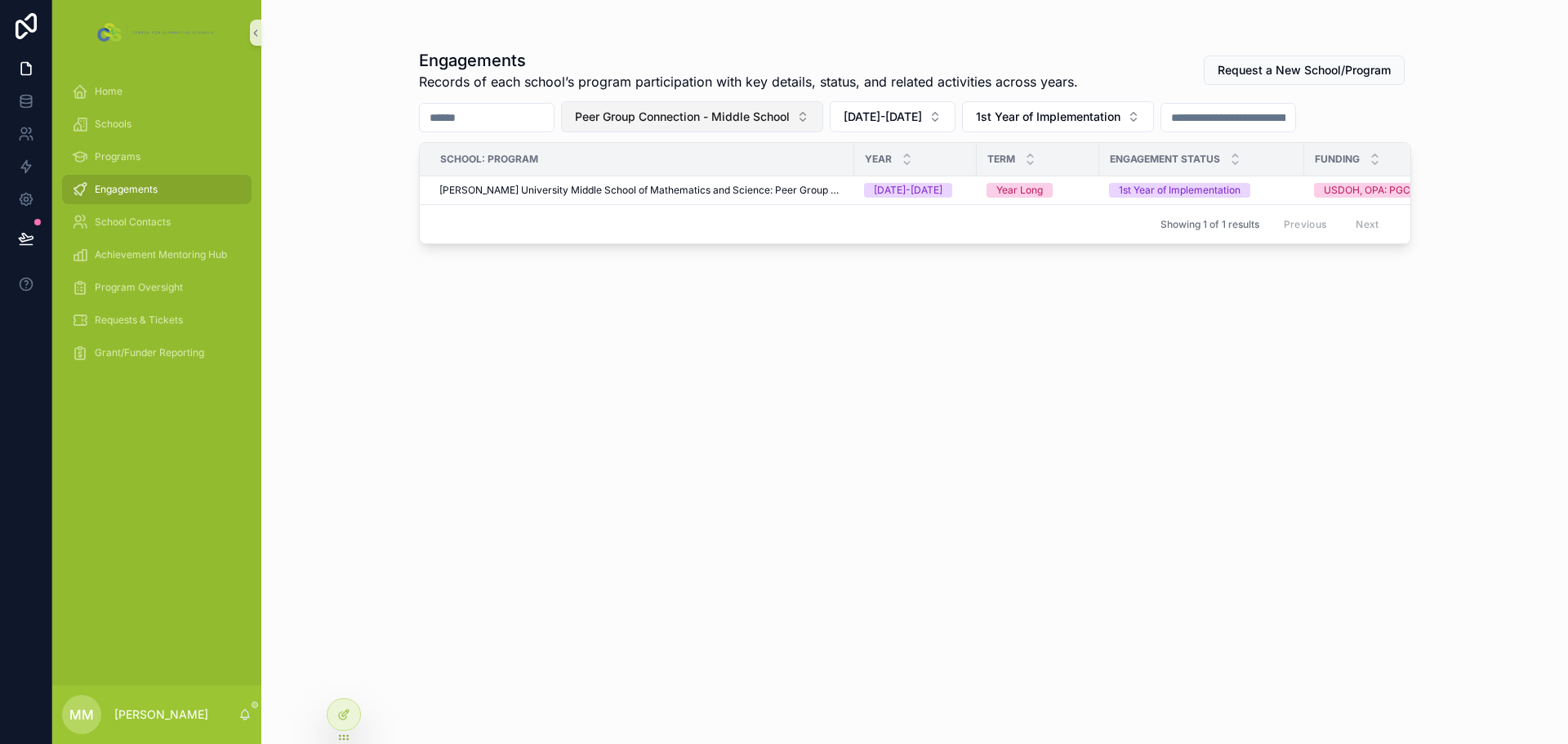
click at [715, 108] on button "Peer Group Connection - Middle School" at bounding box center [692, 117] width 262 height 31
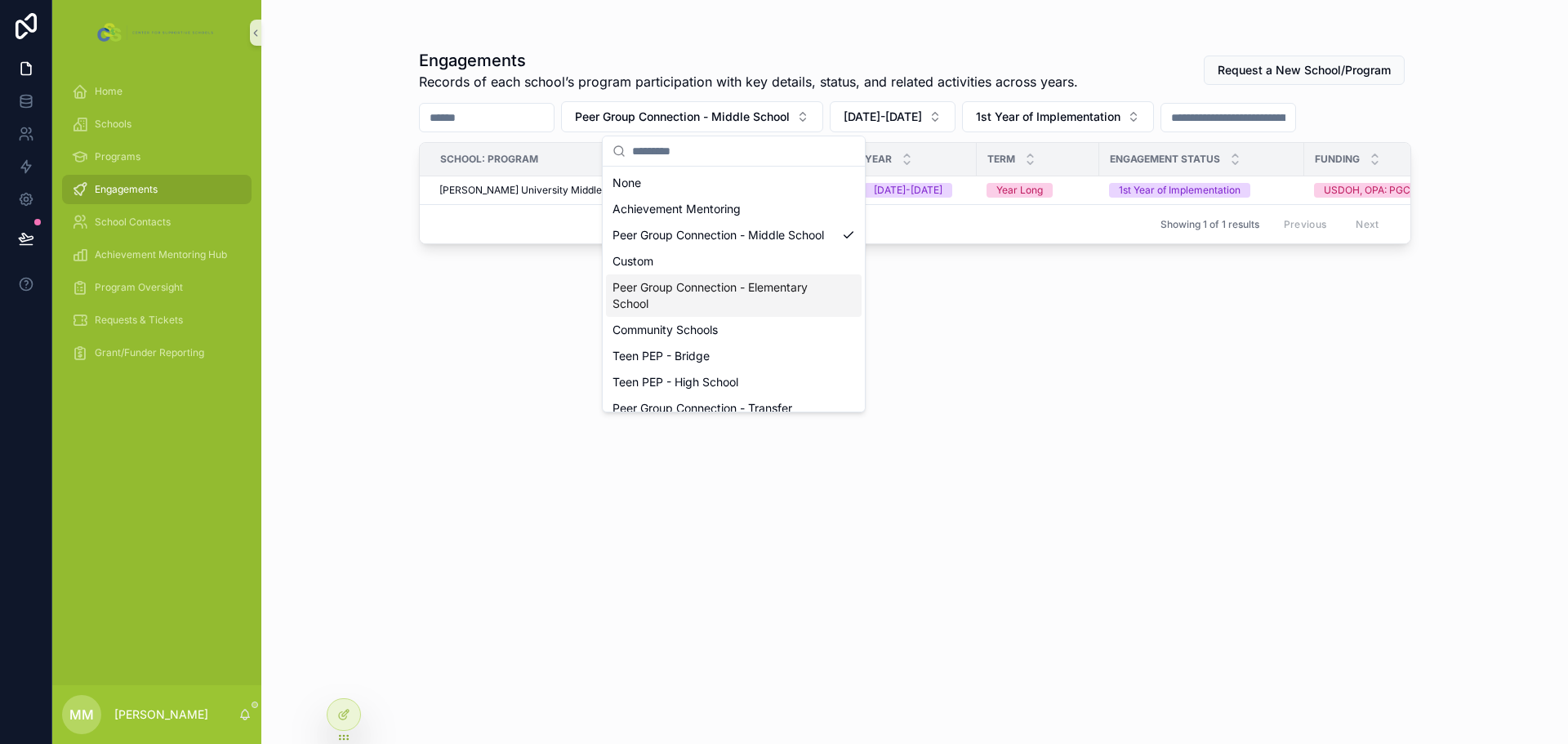
click at [719, 309] on div "Peer Group Connection - Elementary School" at bounding box center [733, 295] width 255 height 42
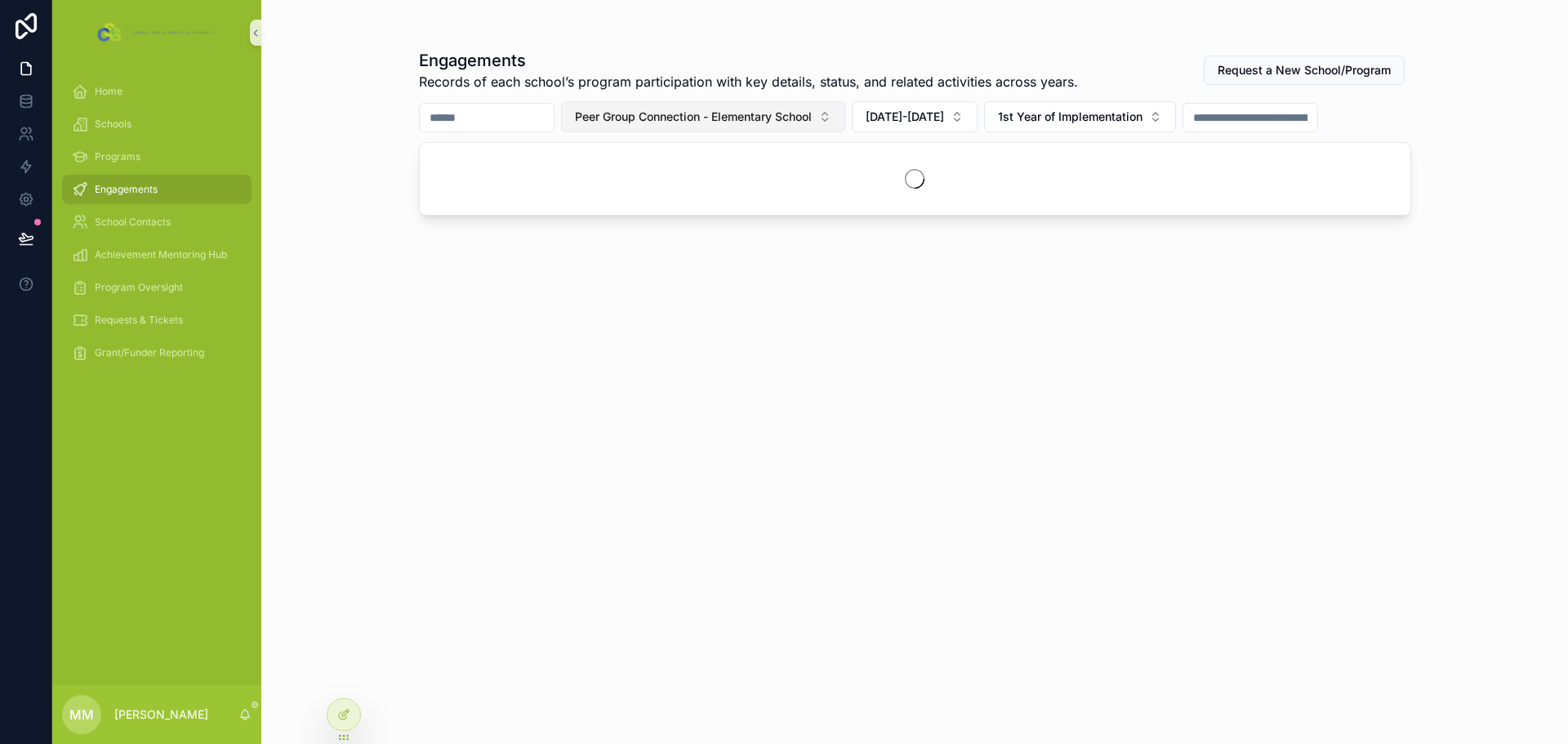
click at [707, 114] on span "Peer Group Connection - Elementary School" at bounding box center [693, 116] width 236 height 16
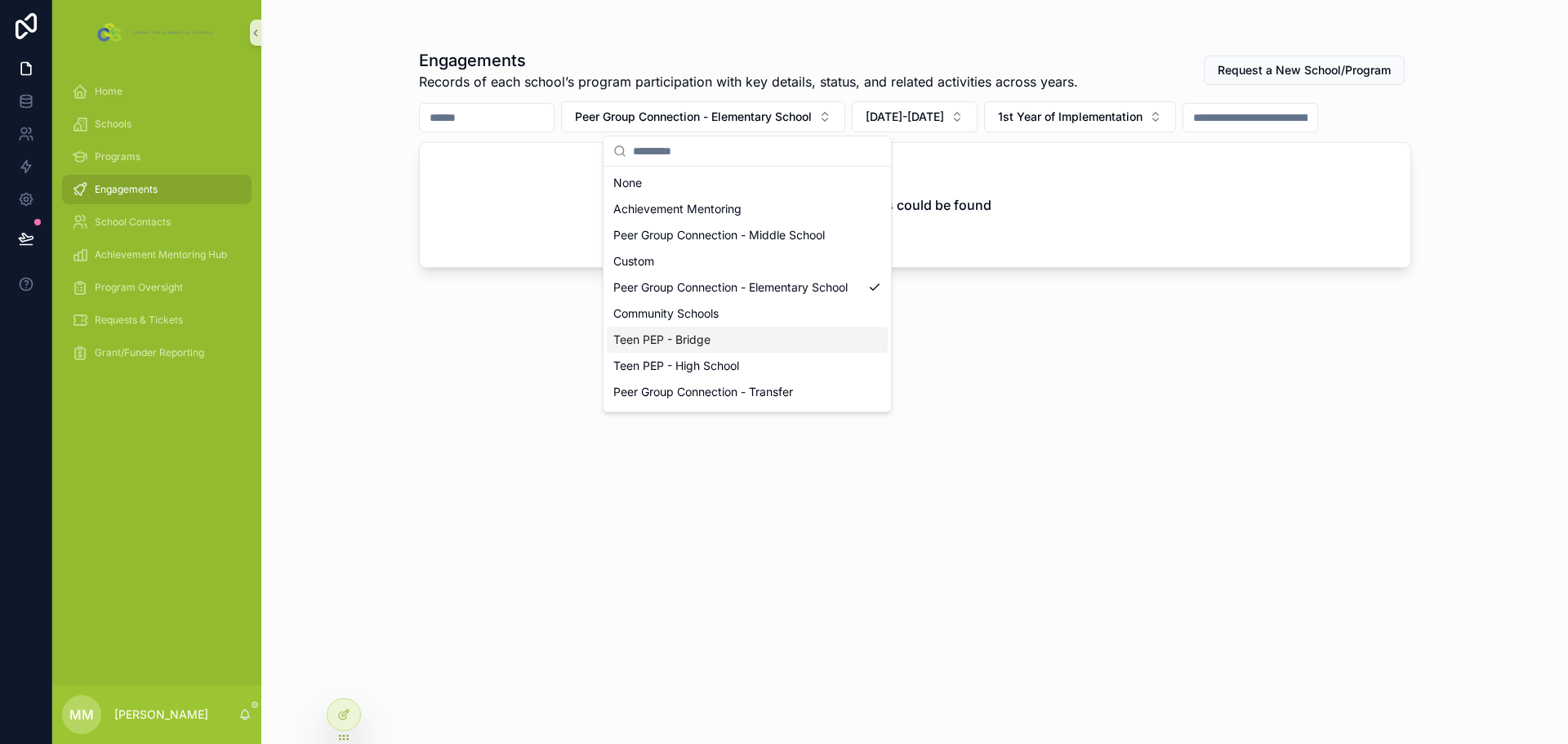
scroll to position [65, 0]
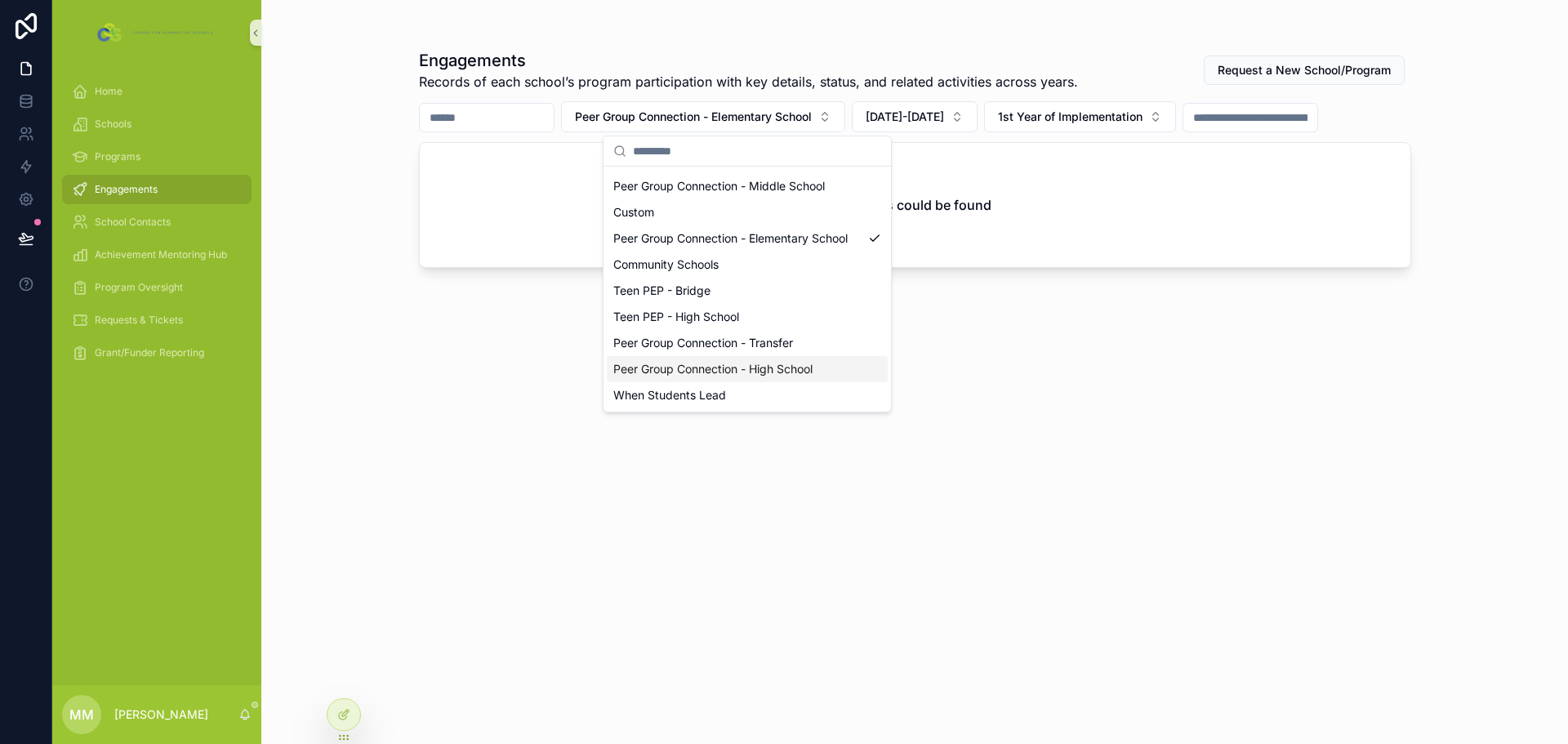
click at [727, 376] on div "Peer Group Connection - High School" at bounding box center [747, 369] width 281 height 26
